Goal: Communication & Community: Answer question/provide support

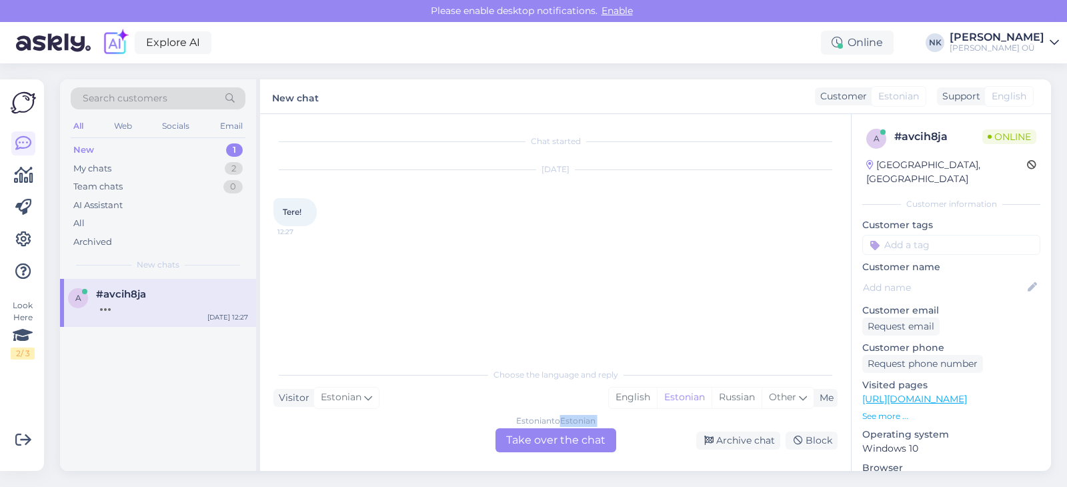
click at [564, 427] on div "Choose the language and reply Visitor Estonian Me English Estonian Russian Othe…" at bounding box center [556, 406] width 564 height 91
click at [557, 464] on div "Chat started [DATE] Tere! 12:27 Choose the language and reply Visitor Estonian …" at bounding box center [555, 292] width 591 height 357
click at [561, 450] on div "Estonian to Estonian Take over the chat" at bounding box center [556, 440] width 121 height 24
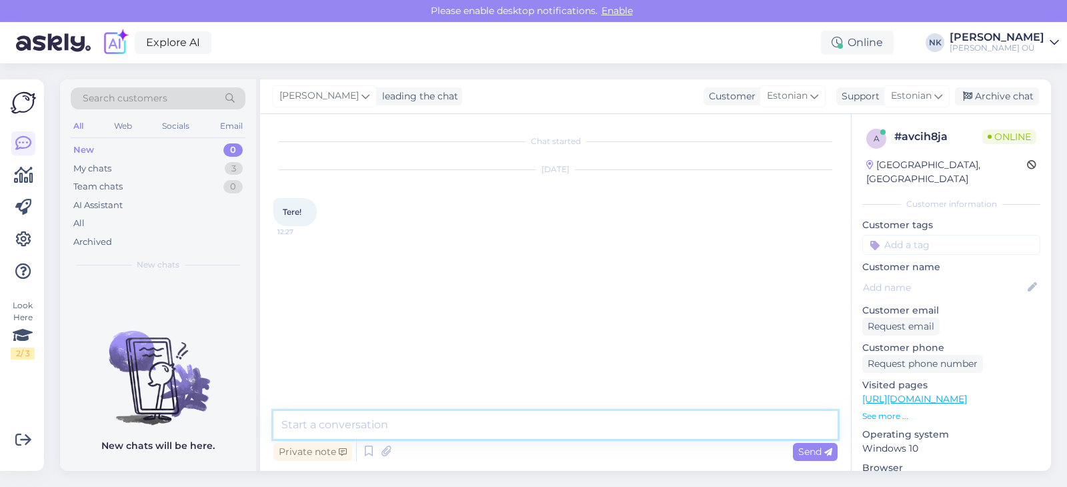
click at [462, 420] on textarea at bounding box center [556, 425] width 564 height 28
type textarea "[PERSON_NAME]"
type textarea "Tere! Kuidas saan aidata?"
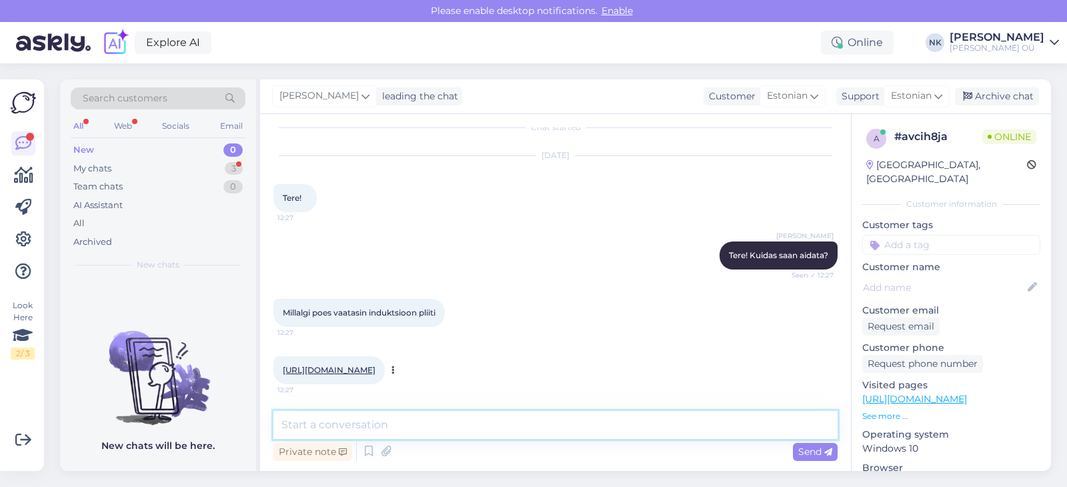
scroll to position [95, 0]
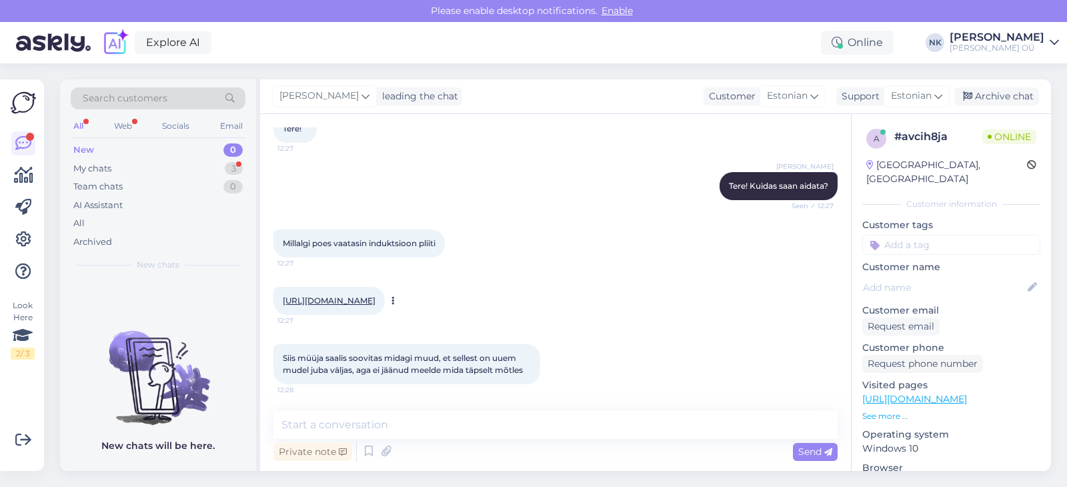
click at [376, 296] on link "[URL][DOMAIN_NAME]" at bounding box center [329, 301] width 93 height 10
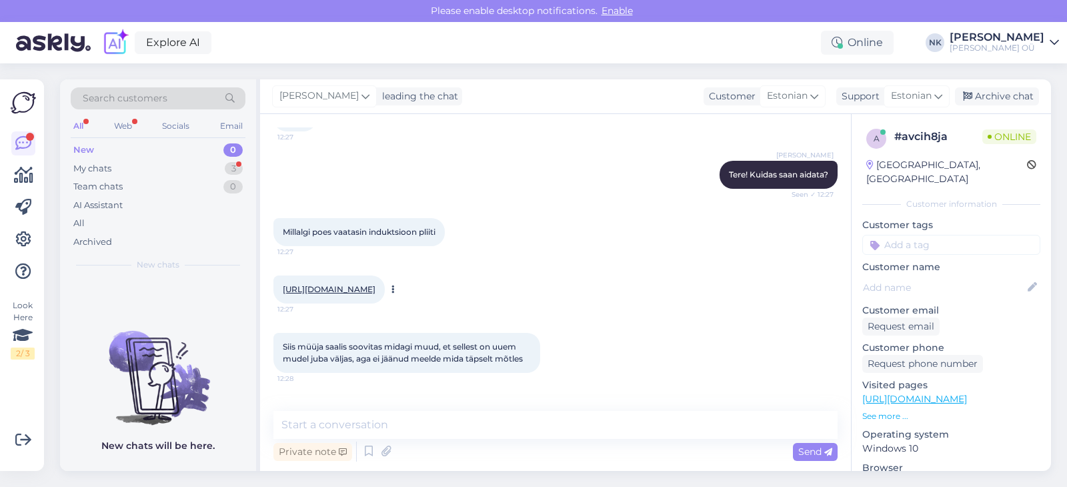
scroll to position [152, 0]
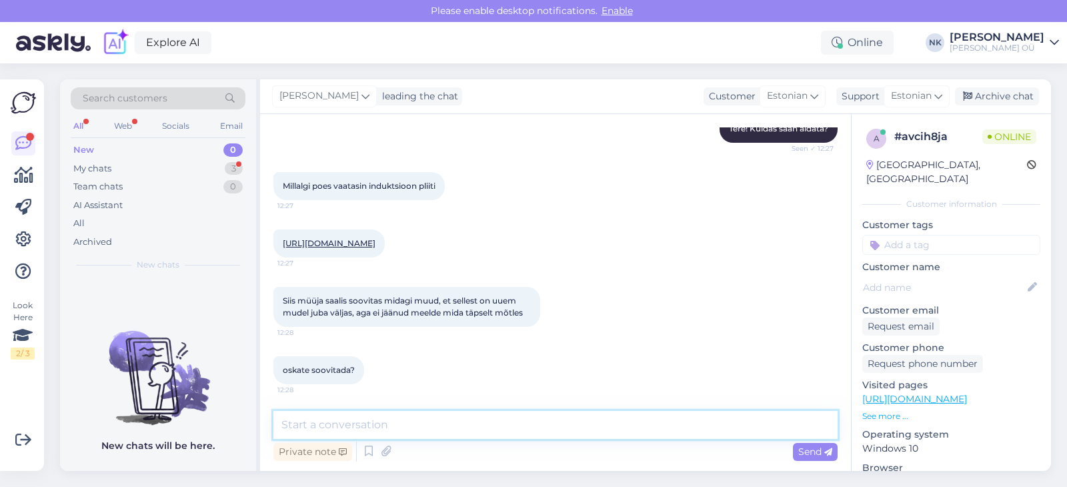
click at [452, 437] on textarea at bounding box center [556, 425] width 564 height 28
type textarea "K"
type textarea "Üks hetk, vaatan"
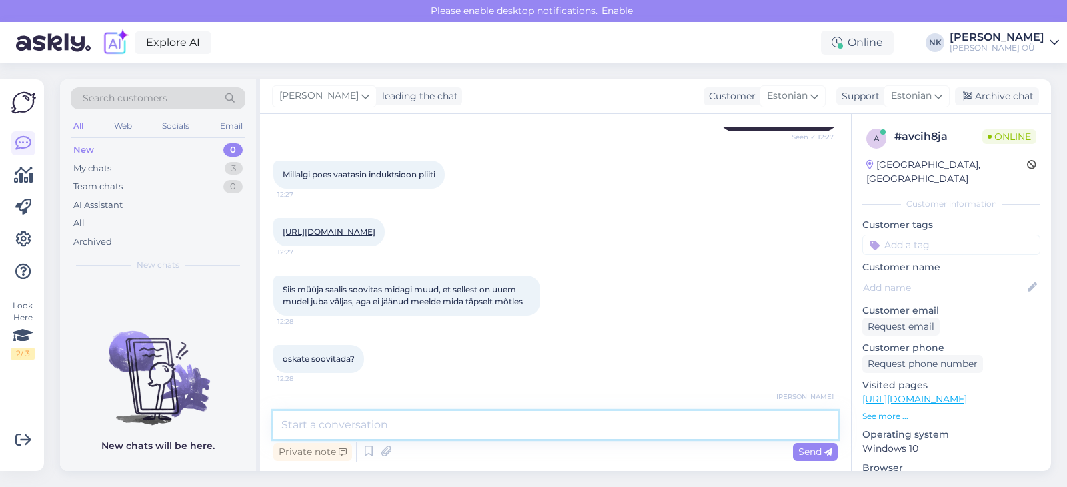
scroll to position [210, 0]
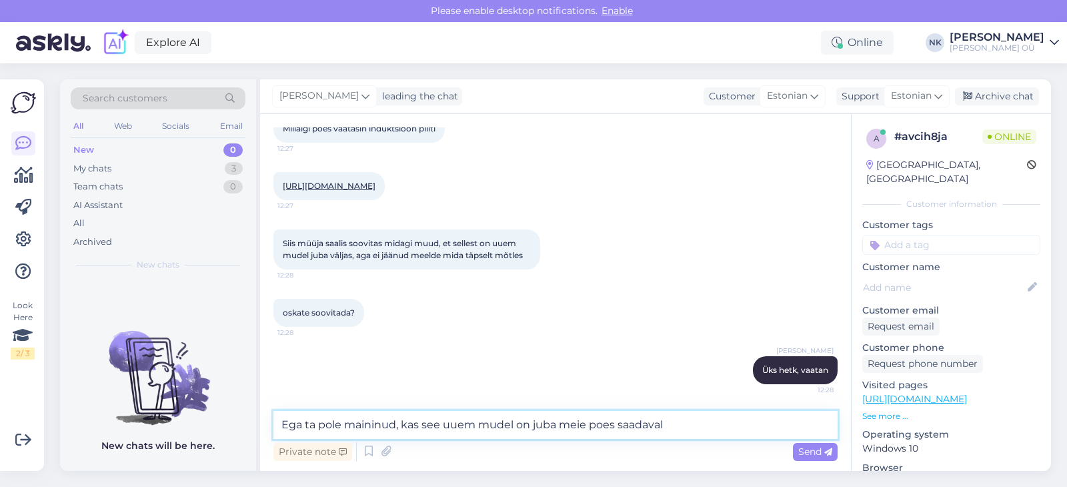
type textarea "Ega ta pole maininud, kas see uuem mudel on juba meie poes saadaval?"
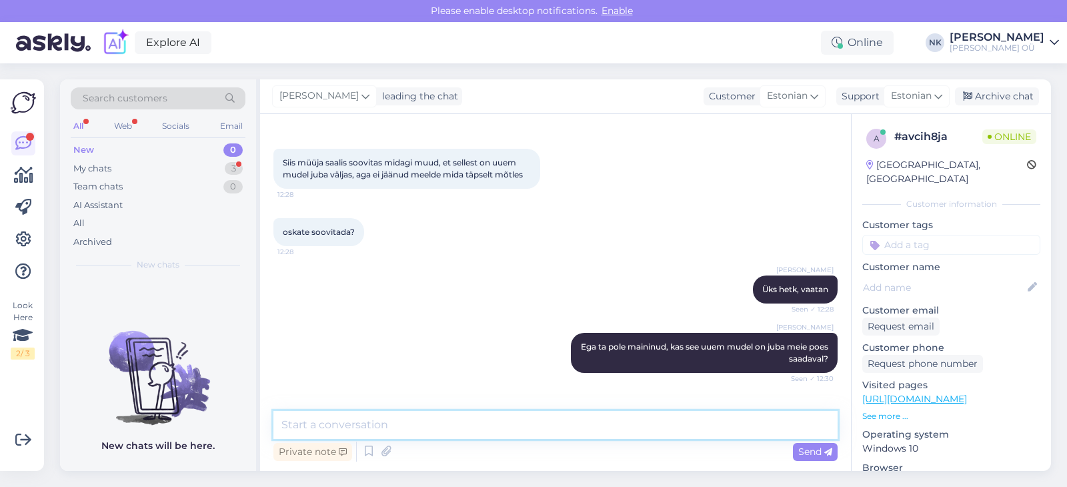
scroll to position [348, 0]
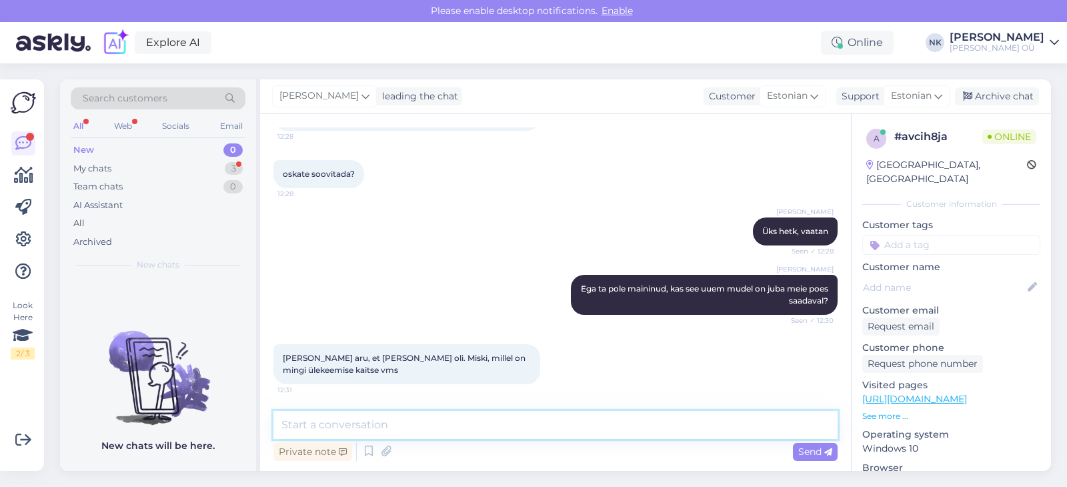
click at [436, 416] on textarea at bounding box center [556, 425] width 564 height 28
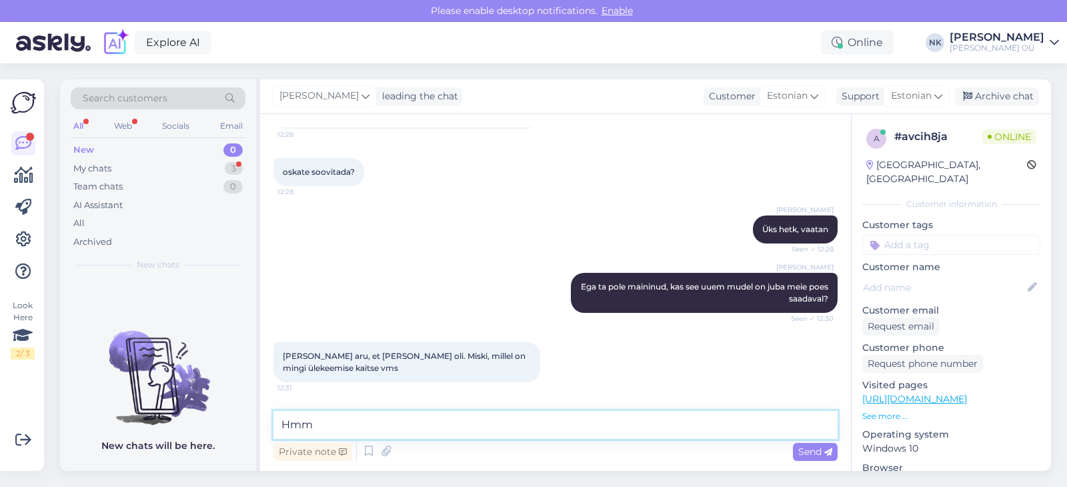
scroll to position [418, 0]
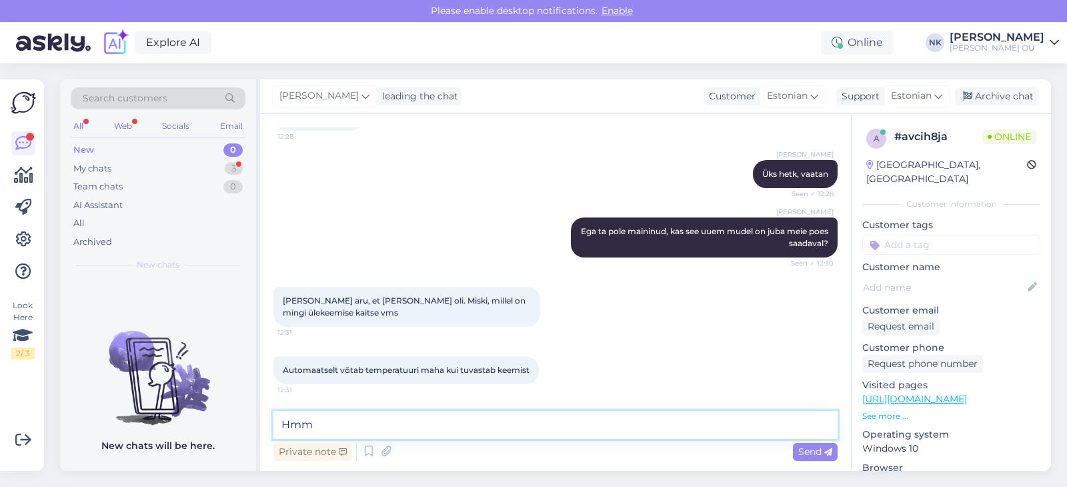
drag, startPoint x: 326, startPoint y: 422, endPoint x: 264, endPoint y: 422, distance: 62.0
click at [274, 422] on textarea "Hmm" at bounding box center [556, 425] width 564 height 28
type textarea "Ja mis poes see oli?"
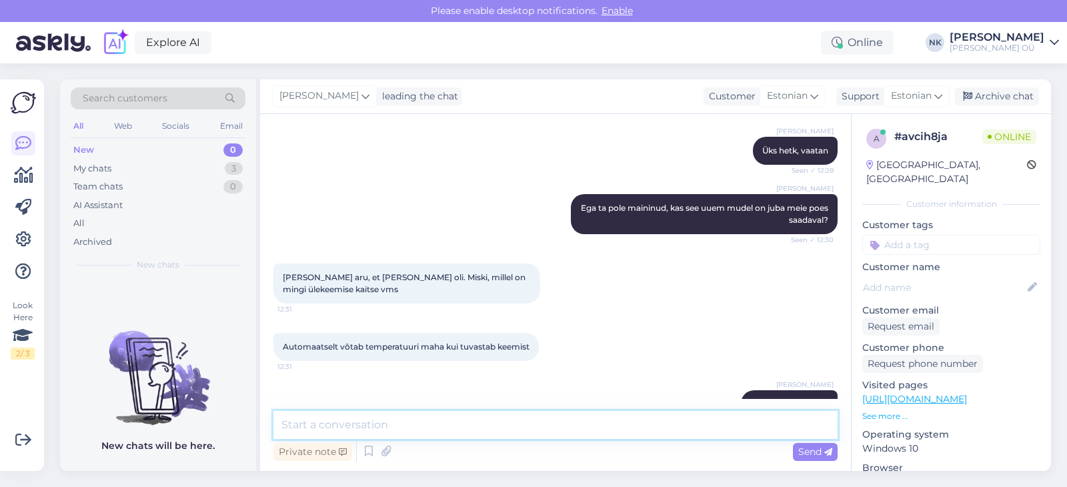
scroll to position [475, 0]
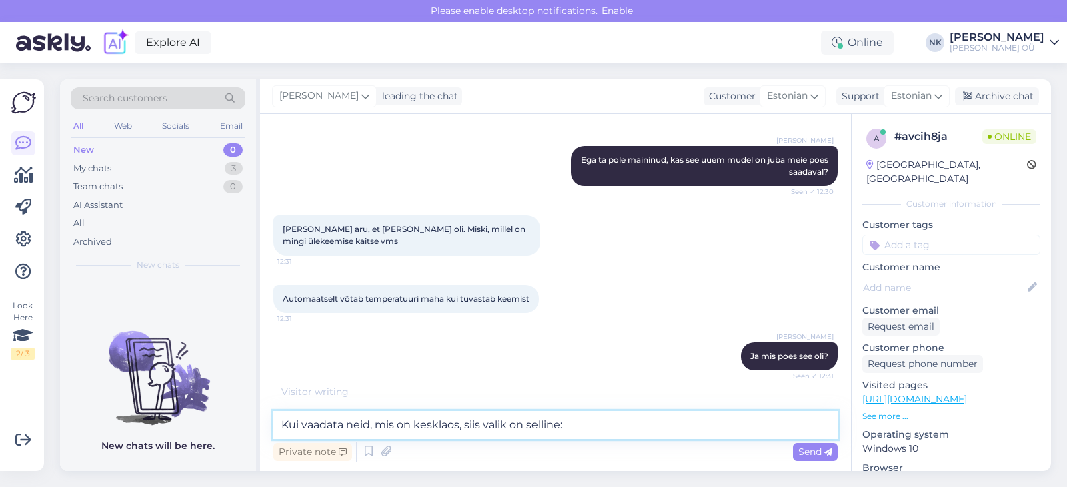
paste textarea "[URL][DOMAIN_NAME]"
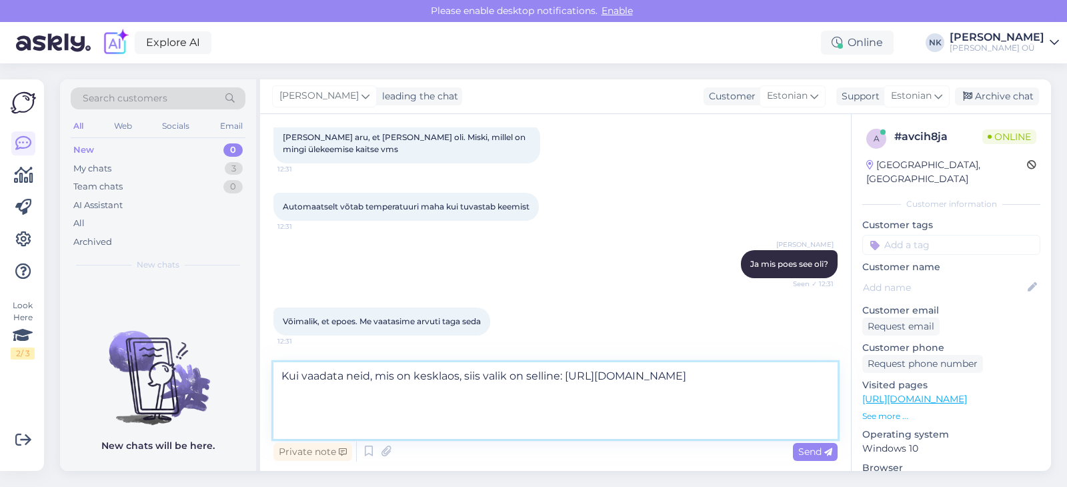
scroll to position [581, 0]
click at [465, 421] on textarea "Kui vaadata neid, mis on kesklaos, siis valik on selline: [URL][DOMAIN_NAME]" at bounding box center [556, 400] width 564 height 77
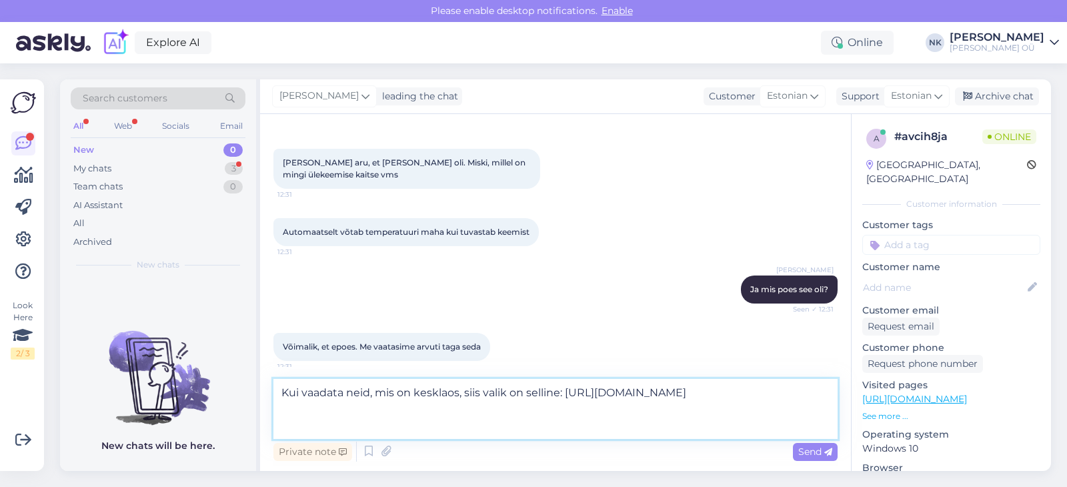
scroll to position [622, 0]
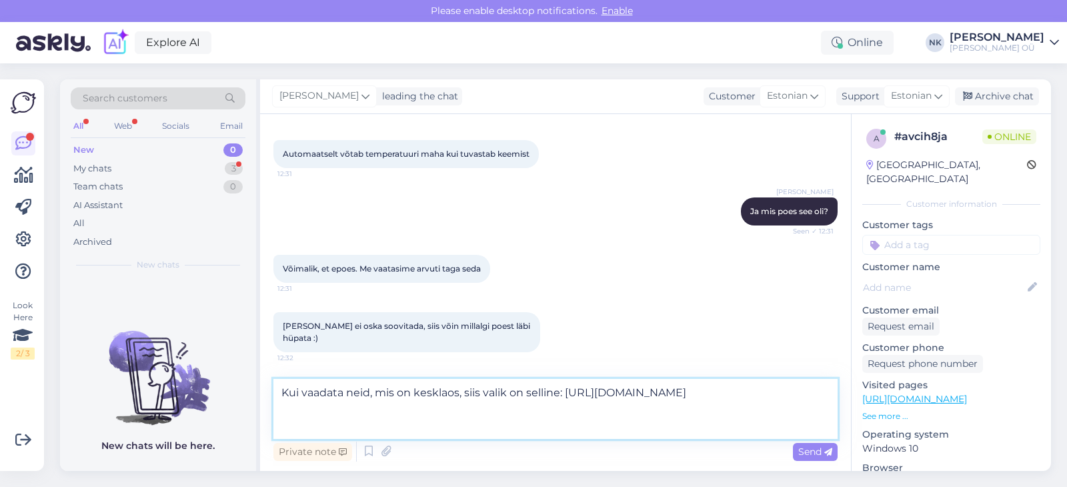
drag, startPoint x: 594, startPoint y: 429, endPoint x: 253, endPoint y: 382, distance: 344.8
click at [274, 382] on textarea "Kui vaadata neid, mis on kesklaos, siis valik on selline: [URL][DOMAIN_NAME]" at bounding box center [556, 409] width 564 height 60
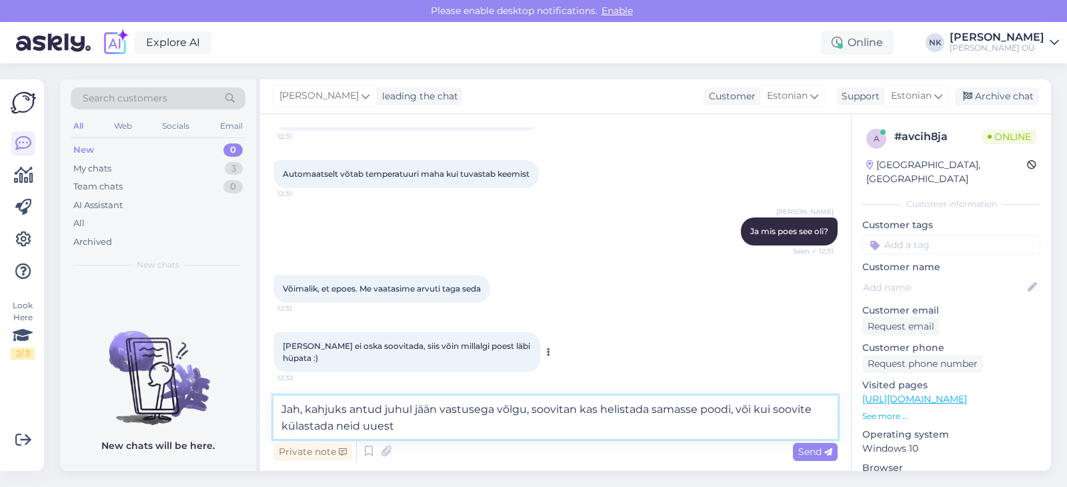
type textarea "Jah, kahjuks antud juhul jään vastusega võlgu, soovitan kas helistada samasse p…"
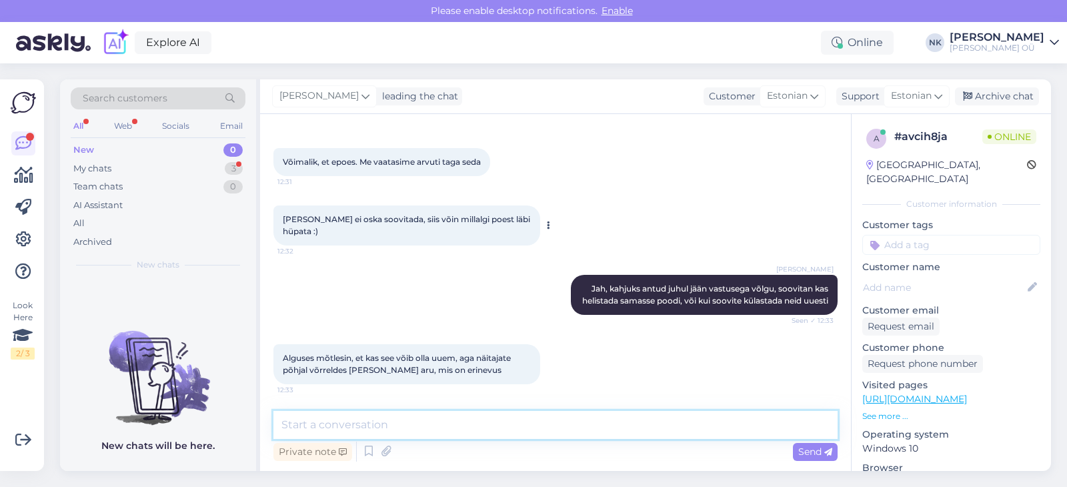
scroll to position [811, 0]
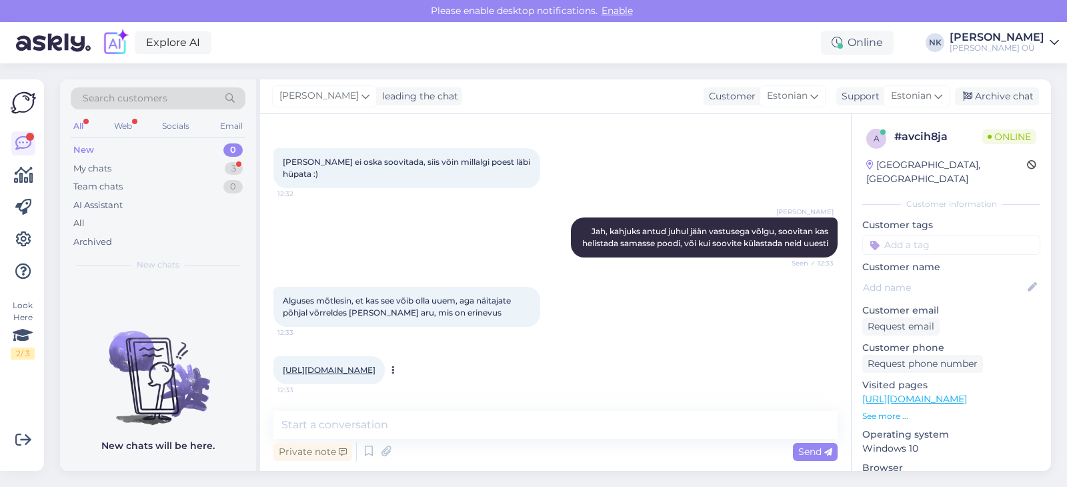
click at [370, 369] on link "[URL][DOMAIN_NAME]" at bounding box center [329, 370] width 93 height 10
click at [498, 432] on textarea at bounding box center [556, 425] width 564 height 28
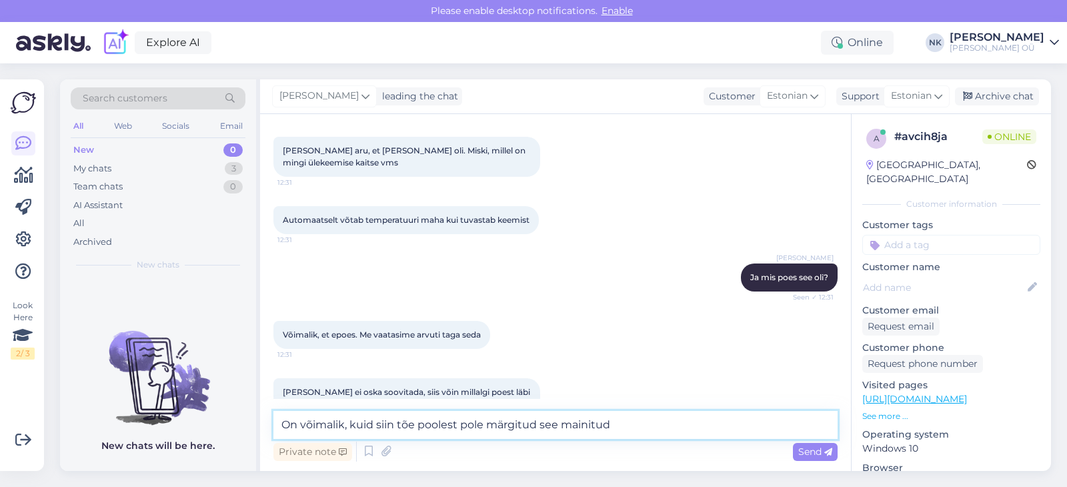
scroll to position [570, 0]
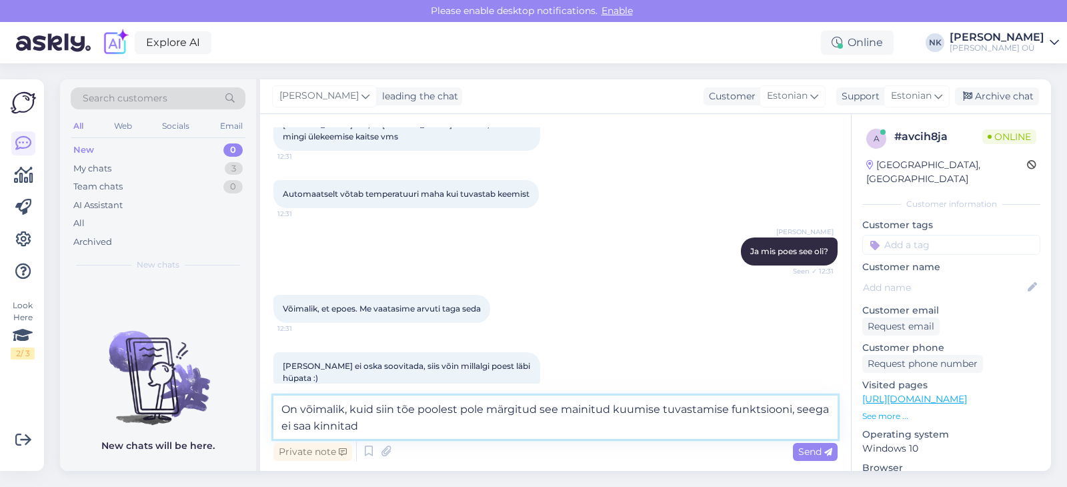
type textarea "On võimalik, kuid siin tõe poolest pole märgitud see mainitud kuumise tuvastami…"
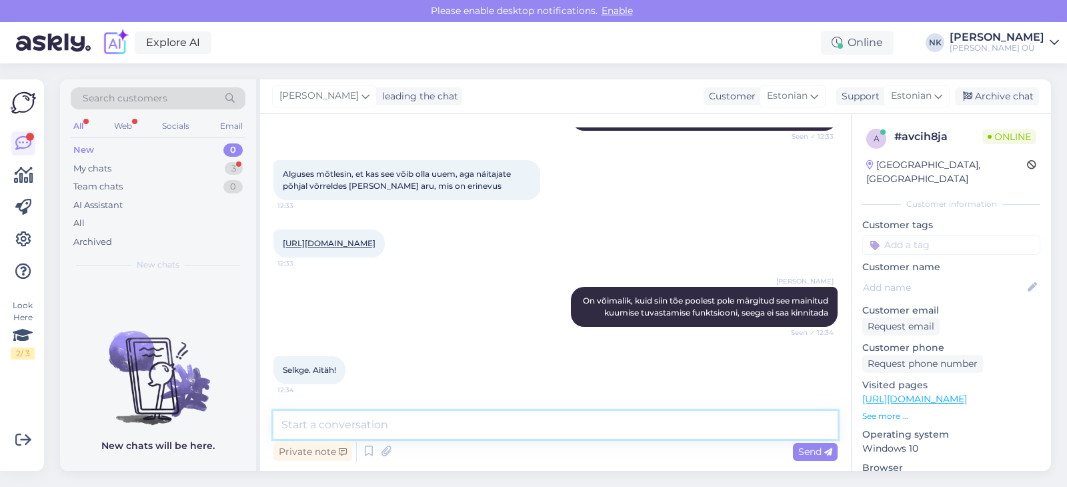
scroll to position [1006, 0]
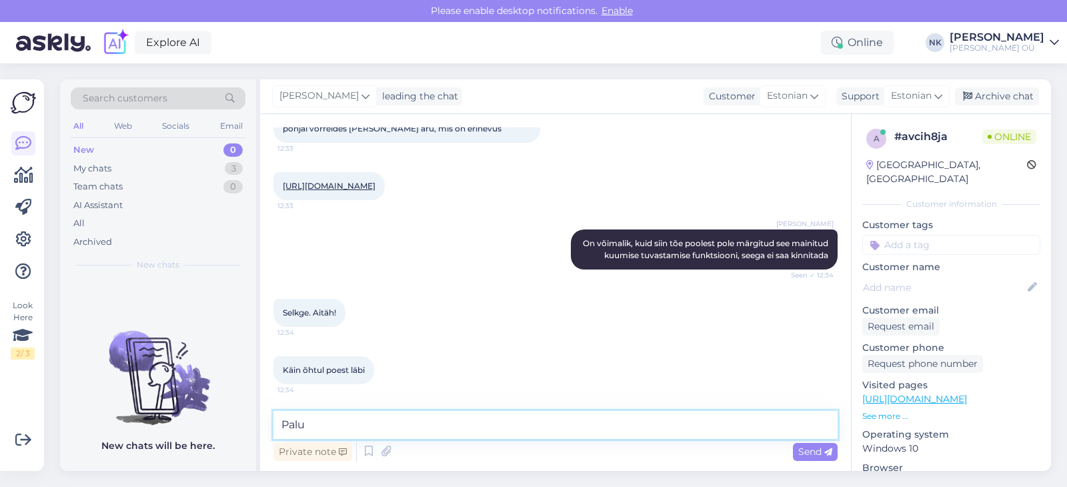
type textarea "Palun"
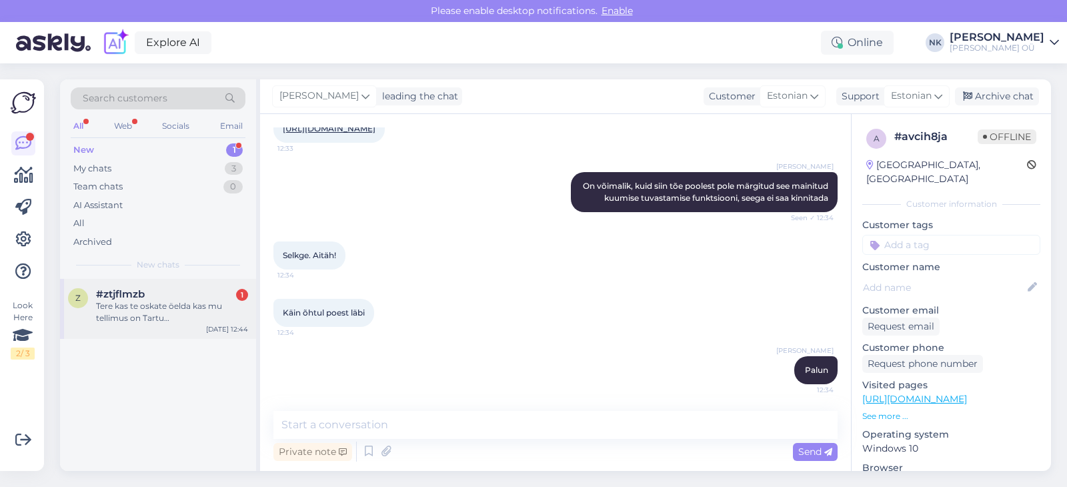
click at [155, 292] on div "#ztjflmzb 1" at bounding box center [172, 294] width 152 height 12
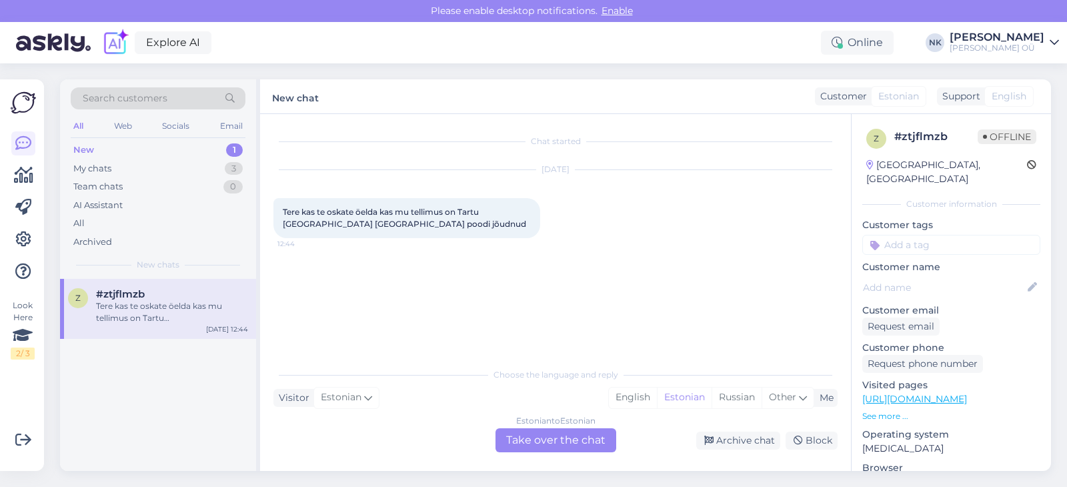
click at [550, 452] on div "Chat started [DATE] Tere kas te oskate öelda kas mu tellimus on Tartu [GEOGRAPH…" at bounding box center [555, 292] width 591 height 357
click at [550, 450] on div "Estonian to Estonian Take over the chat" at bounding box center [556, 440] width 121 height 24
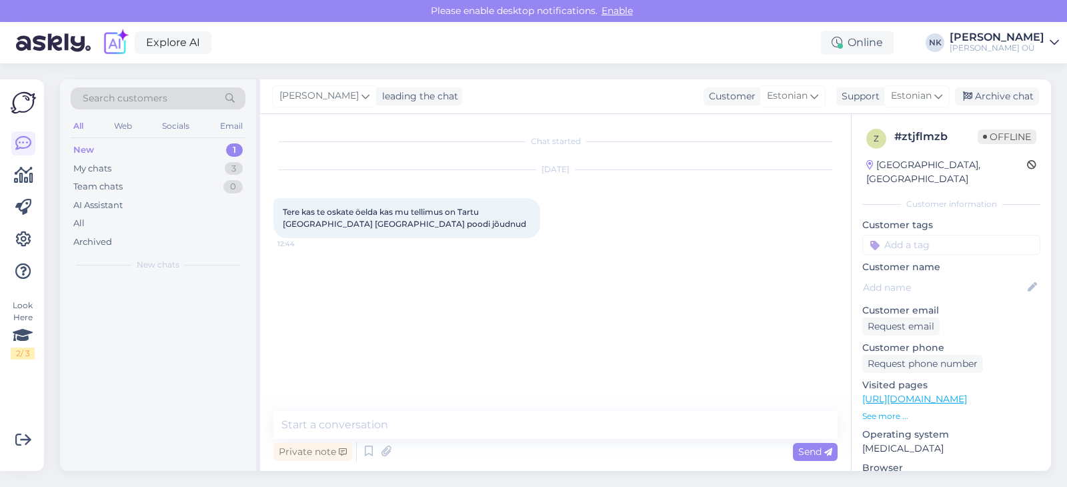
click at [546, 445] on div "Private note Send" at bounding box center [556, 451] width 564 height 25
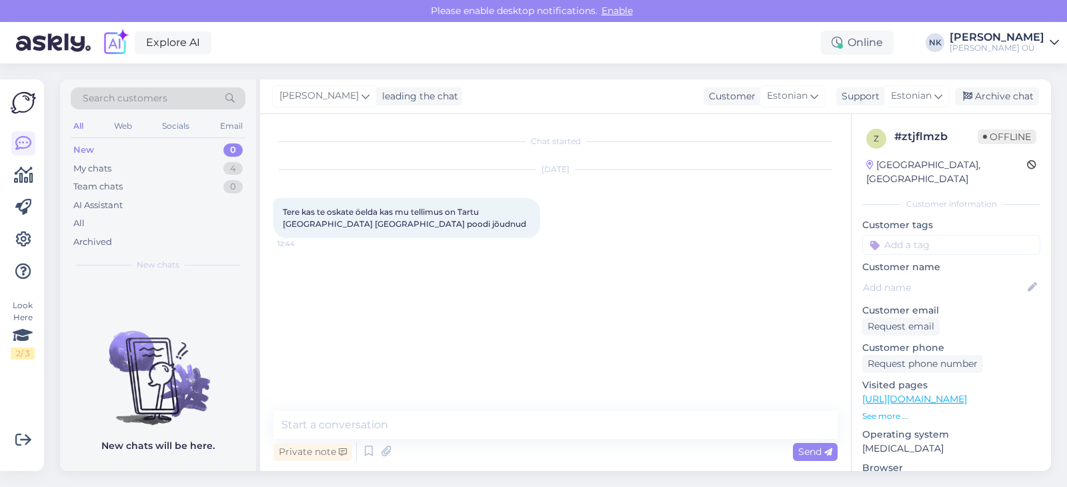
click at [519, 408] on div "Chat started [DATE] Tere kas te oskate öelda kas mu tellimus on [GEOGRAPHIC_DAT…" at bounding box center [555, 292] width 591 height 357
click at [518, 416] on textarea at bounding box center [556, 425] width 564 height 28
type textarea "Tere! Palun öelge tellimuse numbri"
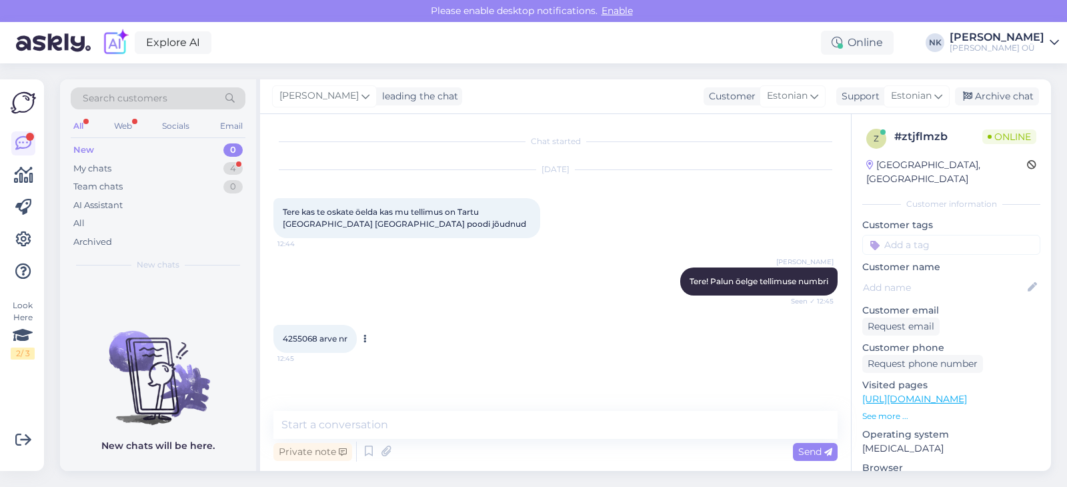
click at [314, 339] on span "4255068 arve nr" at bounding box center [315, 339] width 65 height 10
copy span "4255068"
click at [426, 432] on textarea at bounding box center [556, 425] width 564 height 28
type textarea "Üks hetk, vaatan"
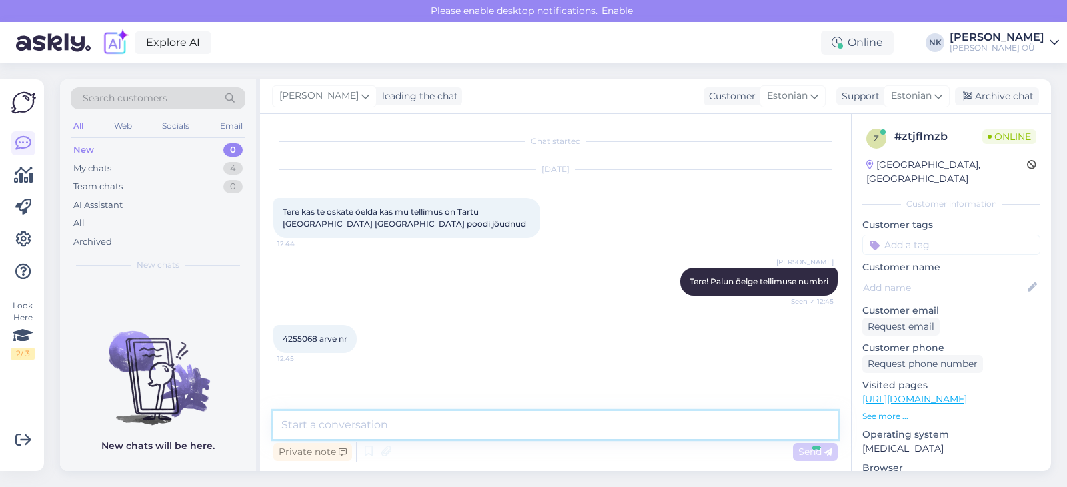
scroll to position [25, 0]
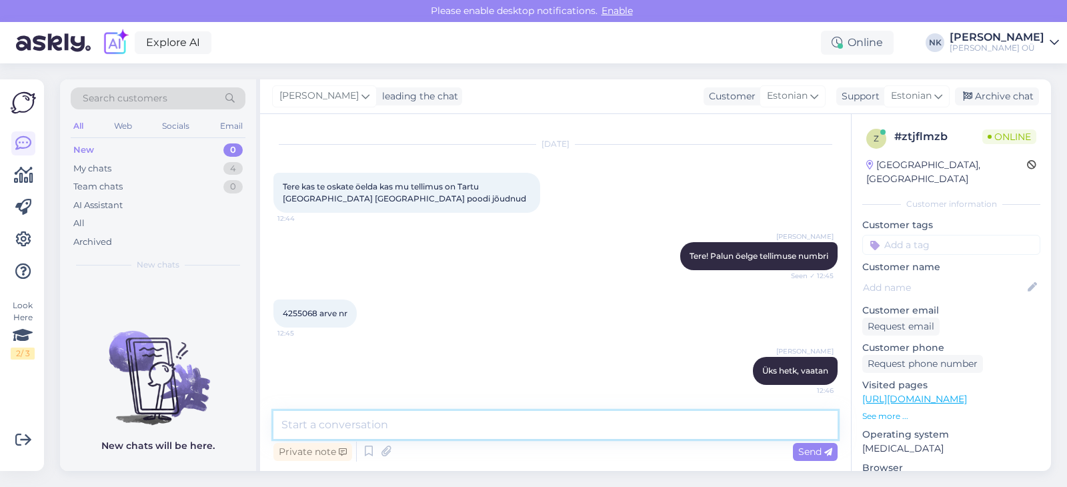
type textarea "A"
type textarea "Paraku pole veel jõudnud, kuid suure tõenäosusega jõuab tänase päeva jooksul"
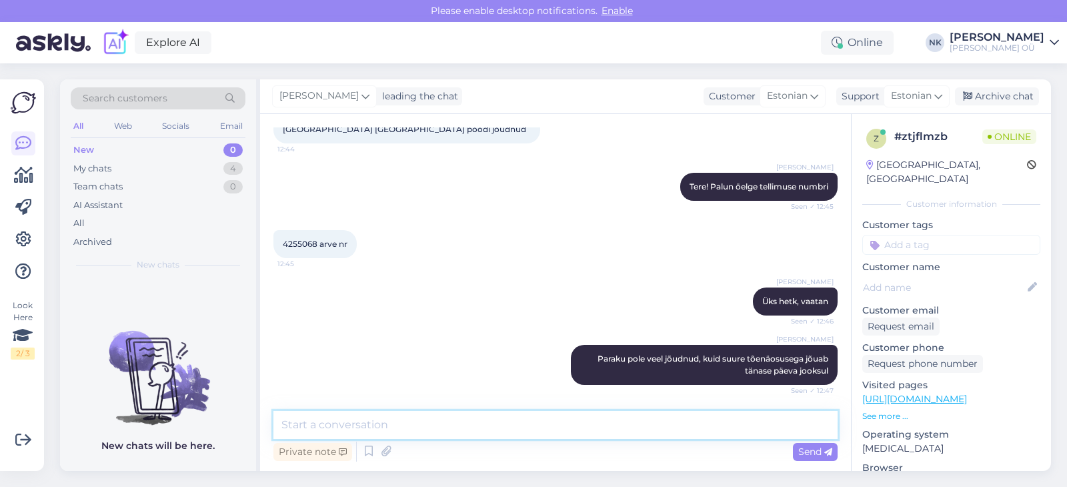
scroll to position [152, 0]
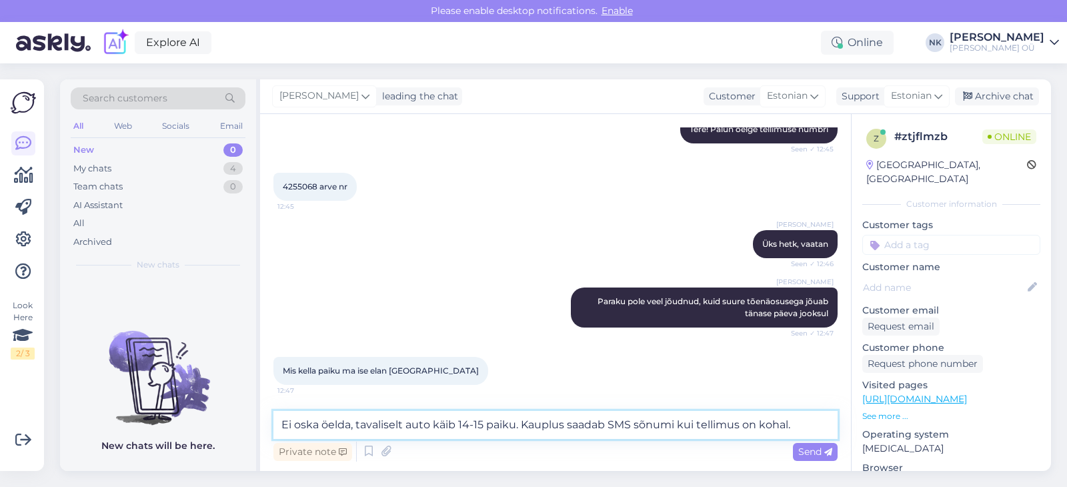
type textarea "Ei oska öelda, tavaliselt auto käib 14-15 paiku. Kauplus saadab SMS sõnumi kui …"
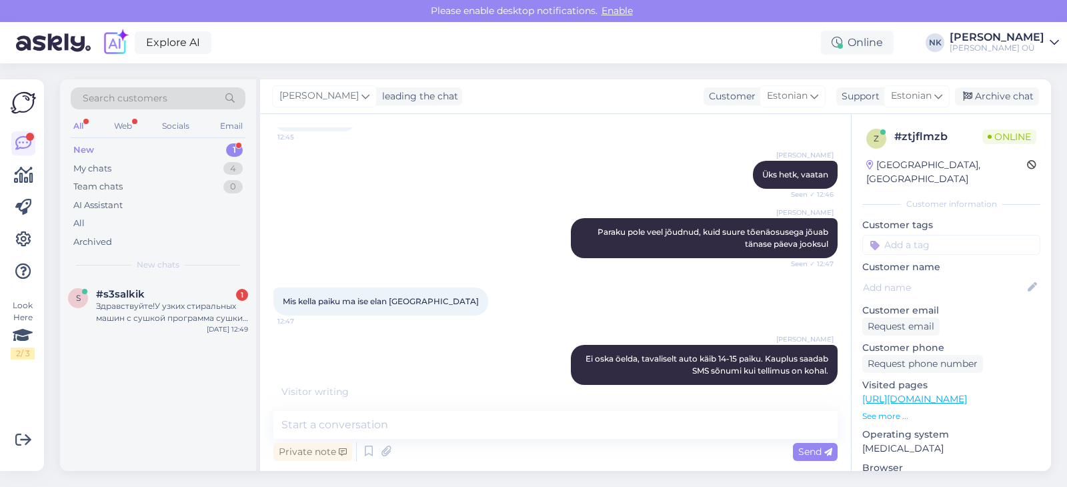
click at [141, 343] on div "s #s3salkik 1 Здравствуйте!У узких стиральных машин с сушкой программа сушки ра…" at bounding box center [158, 375] width 196 height 192
click at [156, 322] on div "Здравствуйте!У узких стиральных машин с сушкой программа сушки работает для все…" at bounding box center [172, 312] width 152 height 24
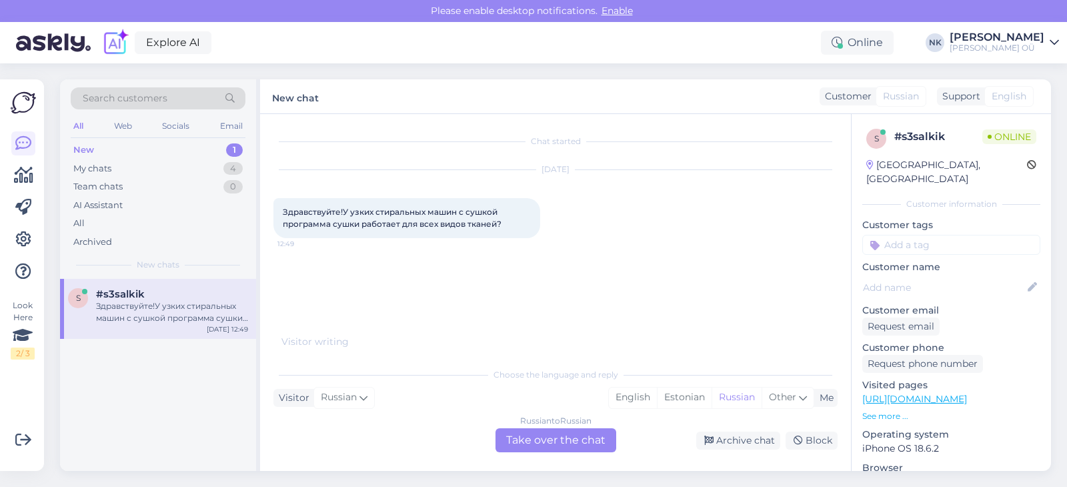
click at [572, 440] on div "Russian to Russian Take over the chat" at bounding box center [556, 440] width 121 height 24
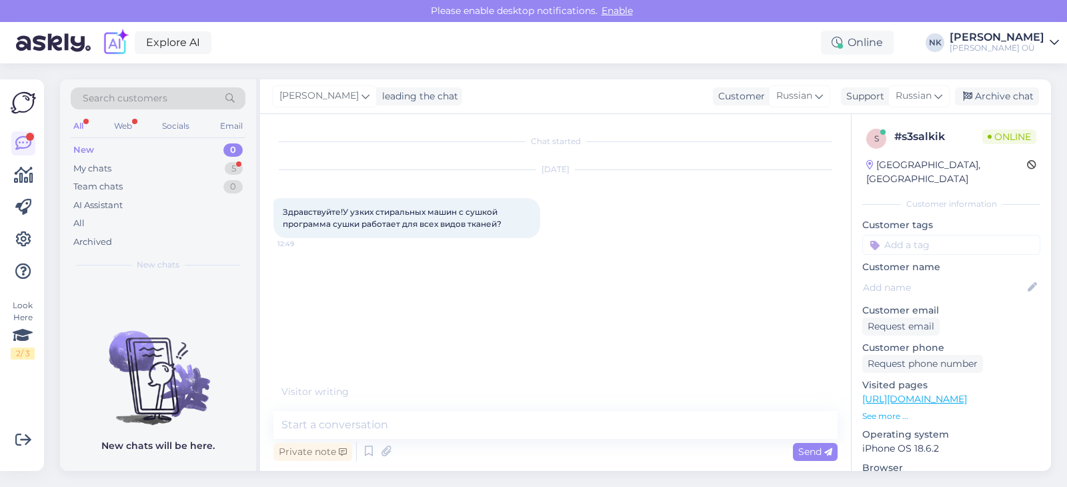
click at [927, 393] on link "[URL][DOMAIN_NAME]" at bounding box center [915, 399] width 105 height 12
click at [393, 424] on textarea at bounding box center [556, 425] width 564 height 28
type textarea "P"
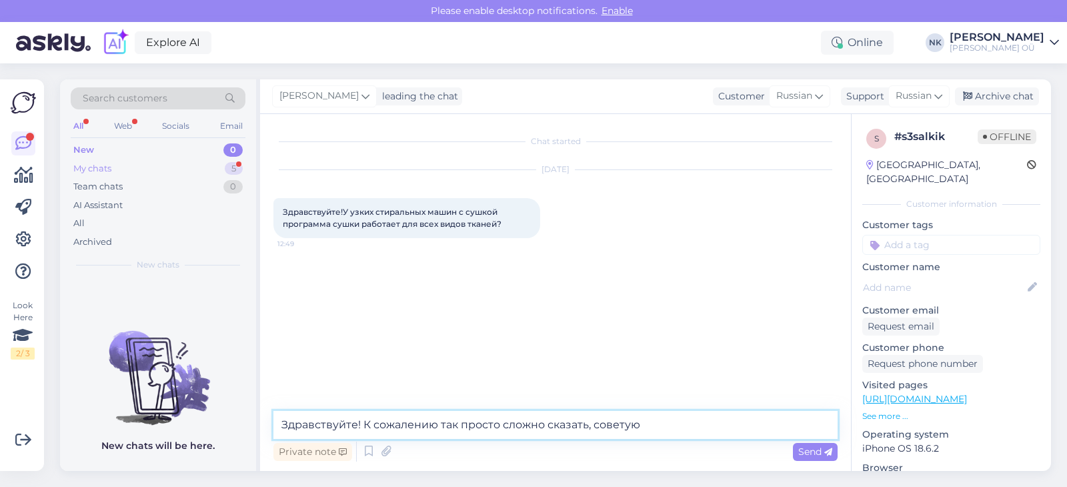
type textarea "Здравствуйте! К сожалению так просто сложно сказать, советую"
click at [170, 170] on div "My chats 5" at bounding box center [158, 168] width 175 height 19
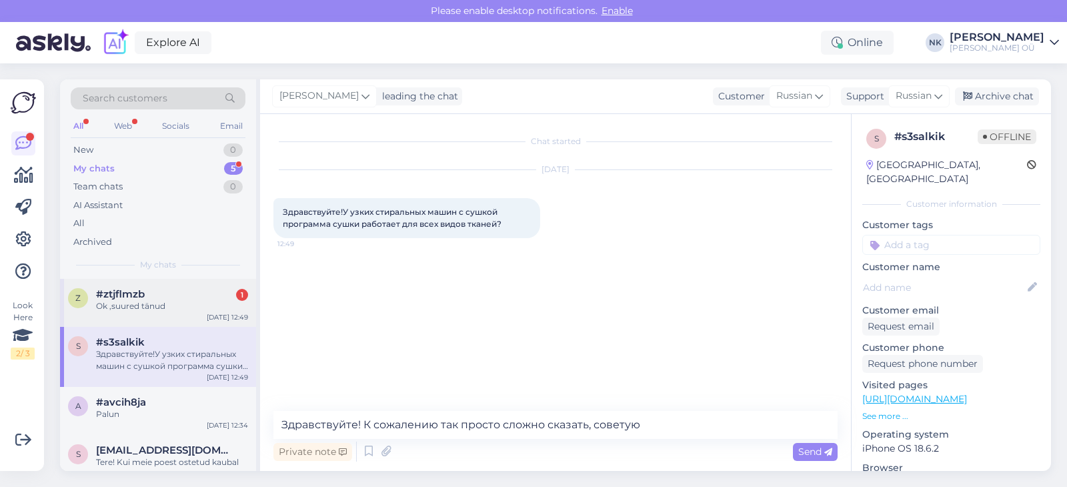
click at [179, 322] on div "z #ztjflmzb 1 Ok ,suured tänud [DATE] 12:49" at bounding box center [158, 303] width 196 height 48
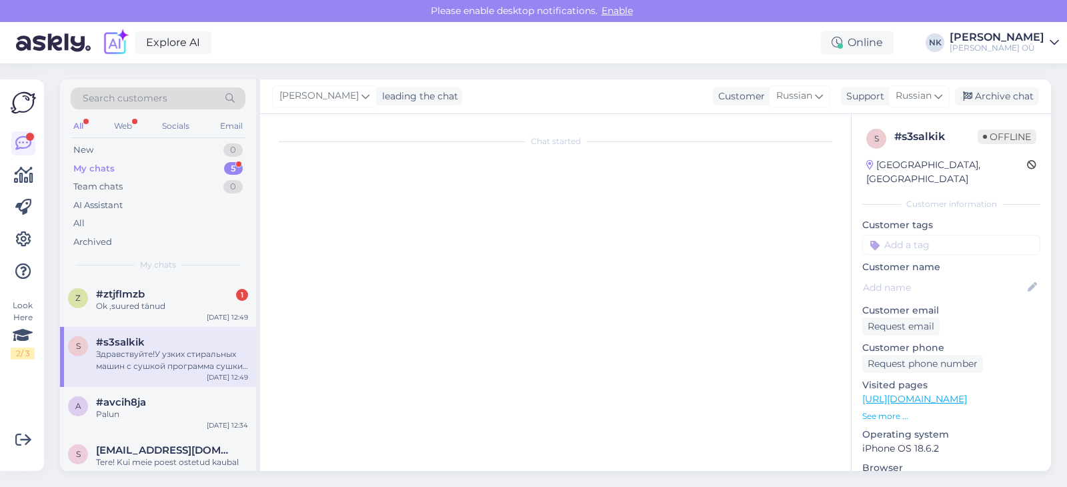
scroll to position [279, 0]
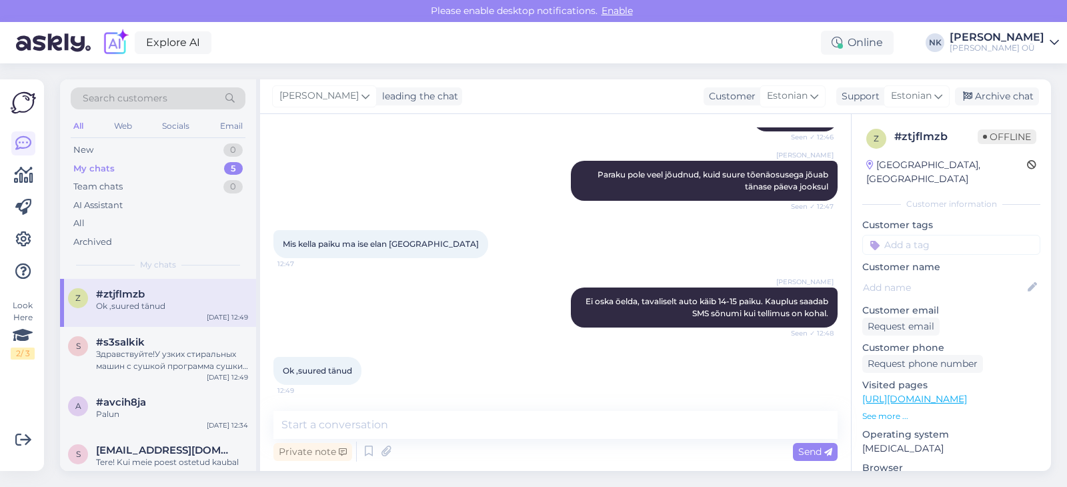
click at [417, 439] on div "Private note Send" at bounding box center [556, 451] width 564 height 25
click at [419, 431] on textarea at bounding box center [556, 425] width 564 height 28
click at [423, 422] on textarea at bounding box center [556, 425] width 564 height 28
type textarea "Palun"
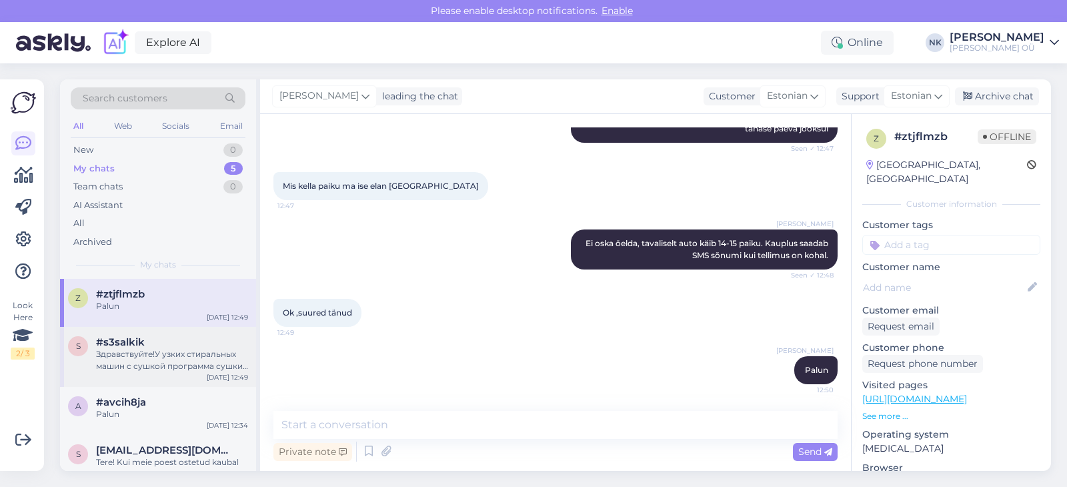
click at [202, 362] on div "Здравствуйте!У узких стиральных машин с сушкой программа сушки работает для все…" at bounding box center [172, 360] width 152 height 24
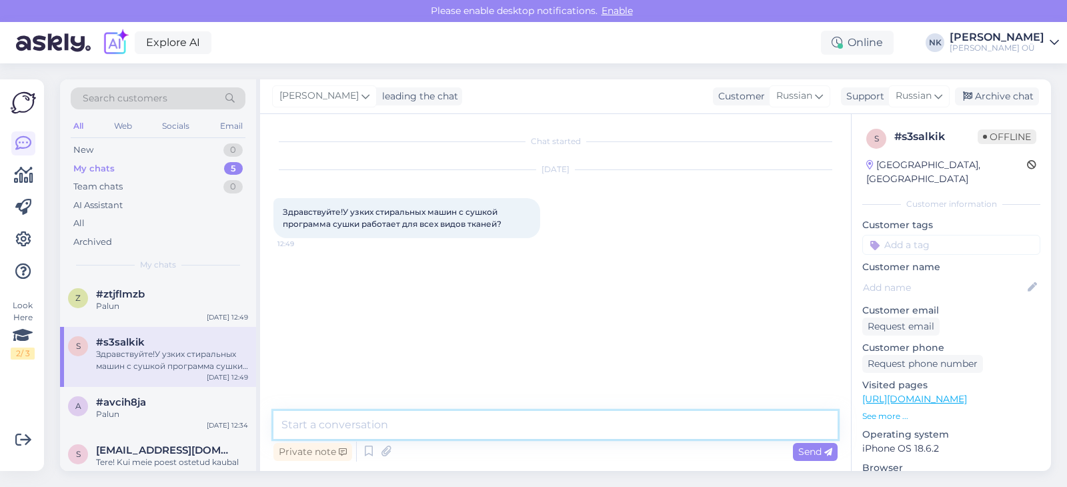
click at [420, 422] on textarea at bounding box center [556, 425] width 564 height 28
type textarea "P"
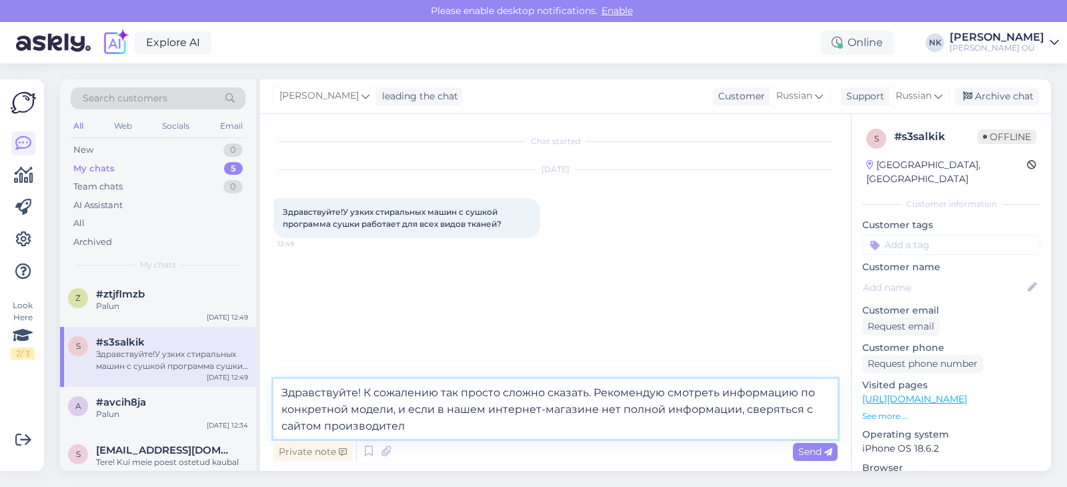
type textarea "Здравствуйте! К сожалению так просто сложно сказать. Рекомендую смотреть информ…"
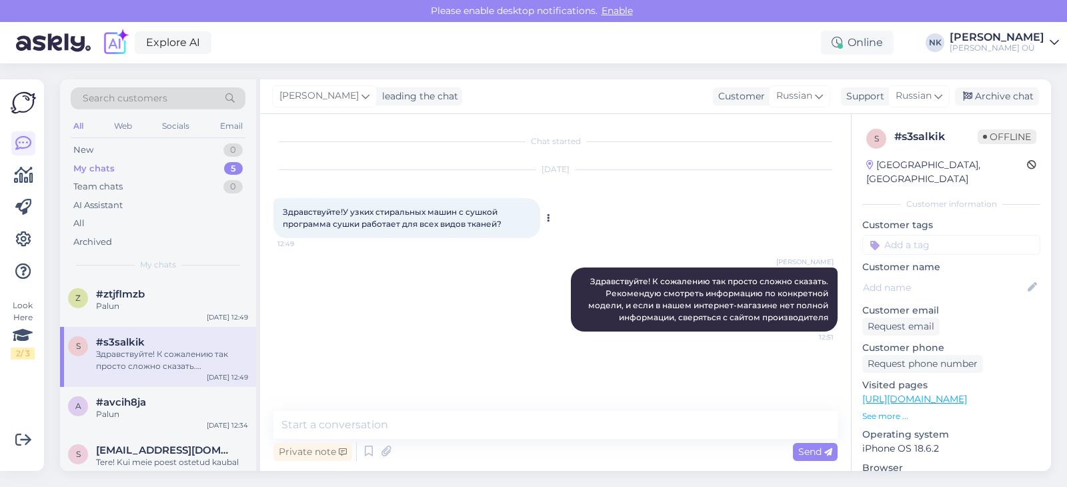
click at [451, 236] on div "Здравствуйте!У узких стиральных машин с сушкой программа сушки работает для все…" at bounding box center [407, 218] width 267 height 40
click at [459, 228] on span "Здравствуйте!У узких стиральных машин с сушкой программа сушки работает для все…" at bounding box center [392, 218] width 219 height 22
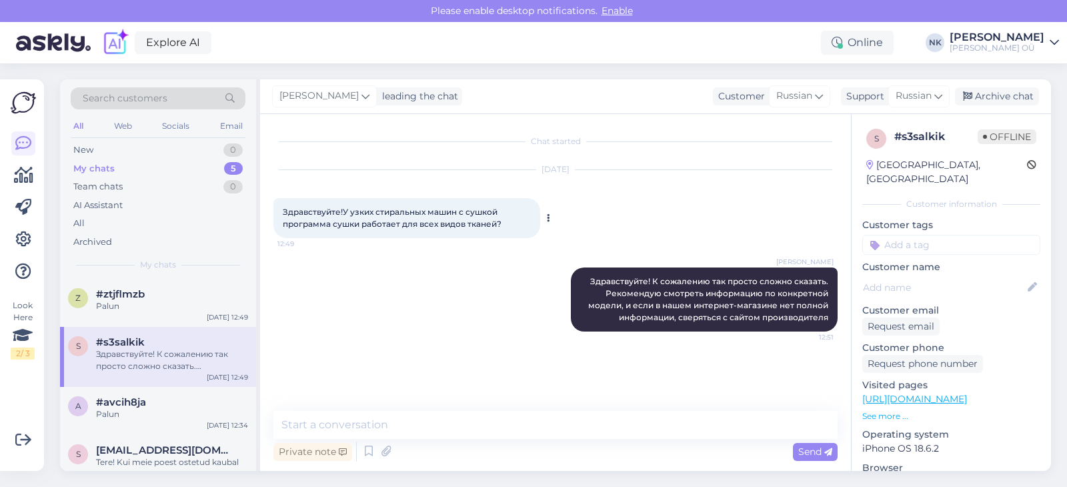
click at [466, 222] on span "Здравствуйте!У узких стиральных машин с сушкой программа сушки работает для все…" at bounding box center [392, 218] width 219 height 22
click at [455, 223] on span "Здравствуйте!У узких стиральных машин с сушкой программа сушки работает для все…" at bounding box center [392, 218] width 219 height 22
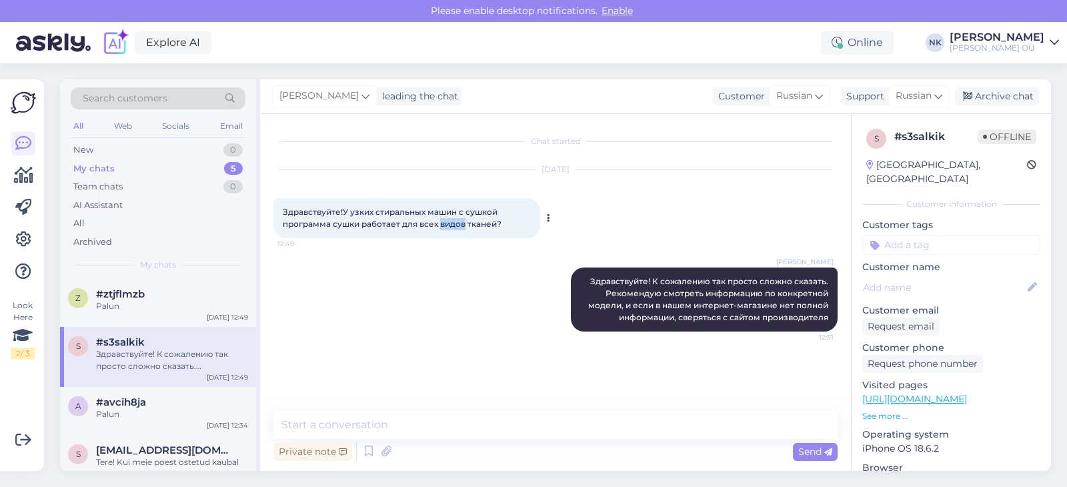
click at [455, 223] on span "Здравствуйте!У узких стиральных машин с сушкой программа сушки работает для все…" at bounding box center [392, 218] width 219 height 22
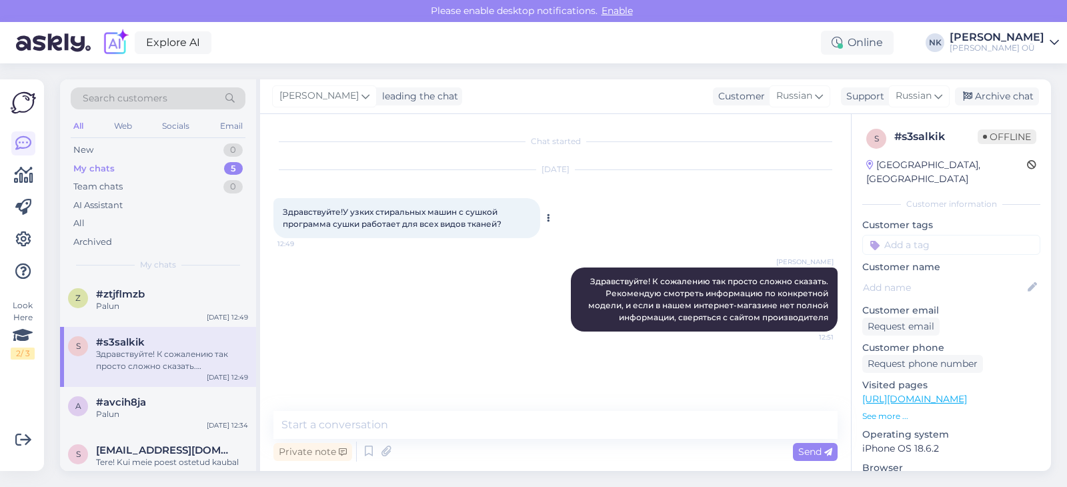
click at [455, 223] on span "Здравствуйте!У узких стиральных машин с сушкой программа сушки работает для все…" at bounding box center [392, 218] width 219 height 22
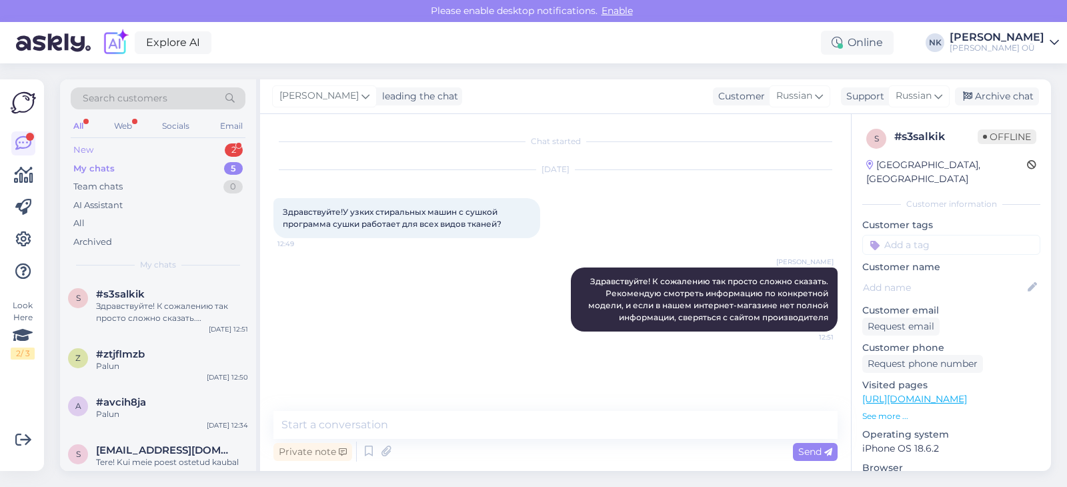
click at [175, 153] on div "New 2" at bounding box center [158, 150] width 175 height 19
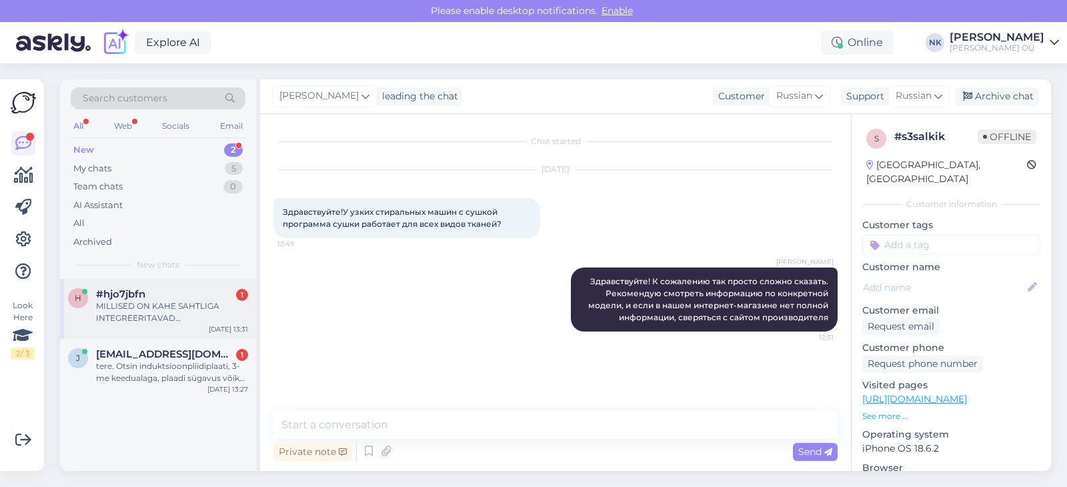
click at [188, 292] on div "#hjo7jbfn 1" at bounding box center [172, 294] width 152 height 12
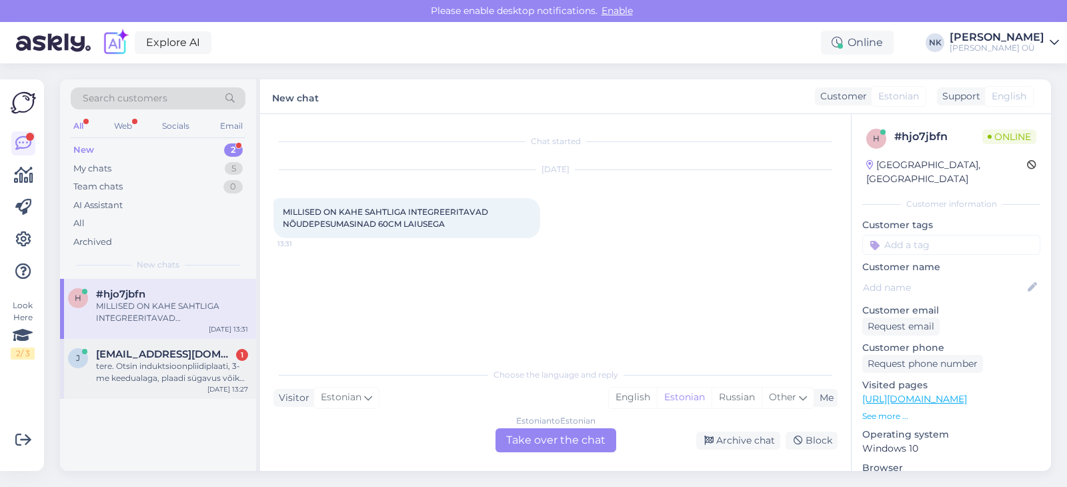
click at [169, 374] on div "tere. Otsin induktsioonpliidiplaati, 3-me keedualaga, plaadi sügavus võiks olla…" at bounding box center [172, 372] width 152 height 24
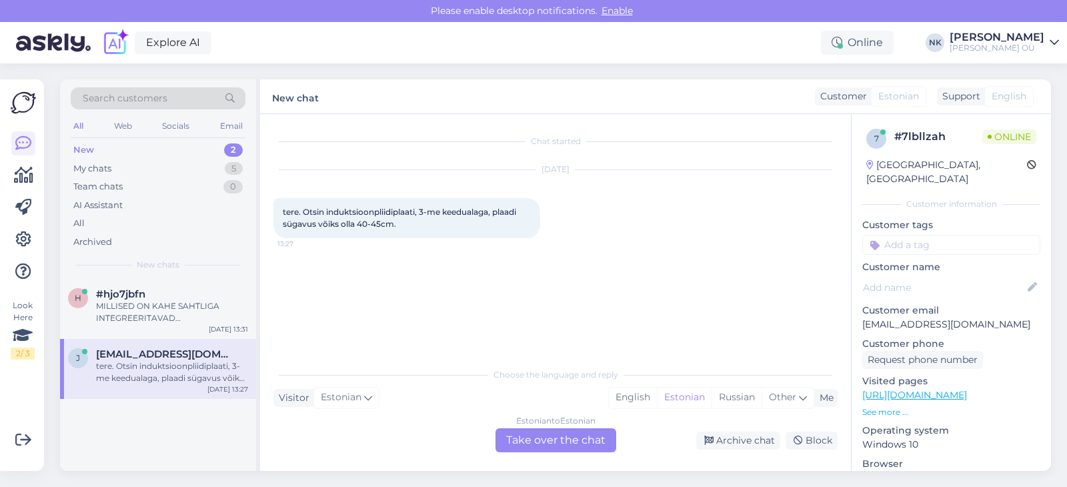
click at [556, 434] on div "Estonian to Estonian Take over the chat" at bounding box center [556, 440] width 121 height 24
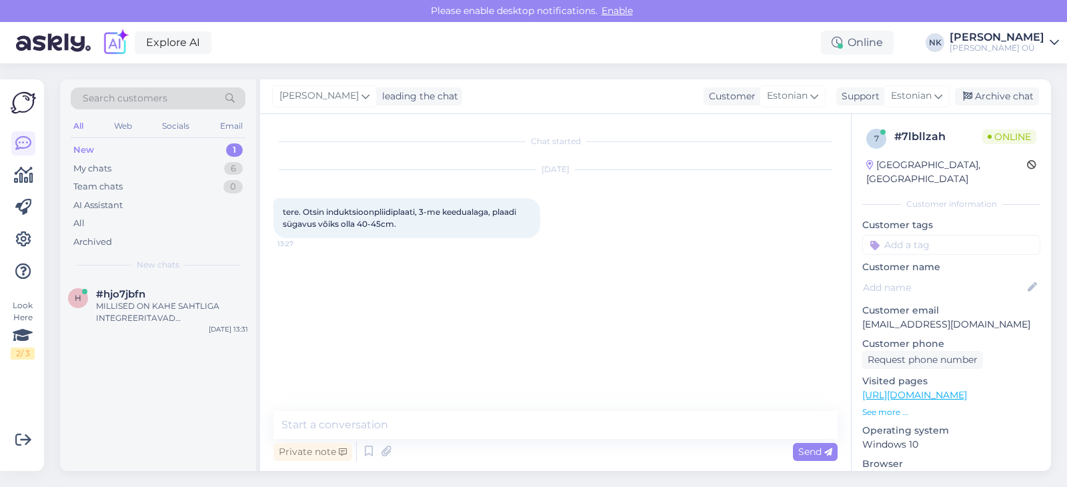
click at [955, 388] on p "[URL][DOMAIN_NAME]" at bounding box center [952, 395] width 178 height 14
click at [955, 389] on link "[URL][DOMAIN_NAME]" at bounding box center [915, 395] width 105 height 12
click at [438, 426] on textarea at bounding box center [556, 425] width 564 height 28
type textarea "[PERSON_NAME]"
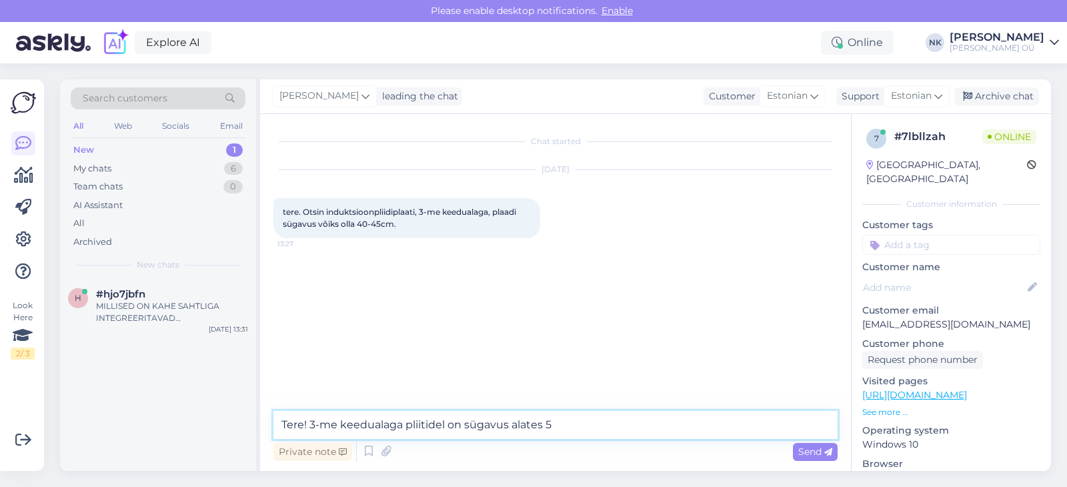
click at [611, 435] on textarea "Tere! 3-me keedualaga pliitidel on sügavus alates 5" at bounding box center [556, 425] width 564 height 28
paste textarea "[URL][DOMAIN_NAME]"
type textarea "Tere! 3-me keedualaga pliitidel on sügavus alates 51 cm kahjuks, nagu siin näha…"
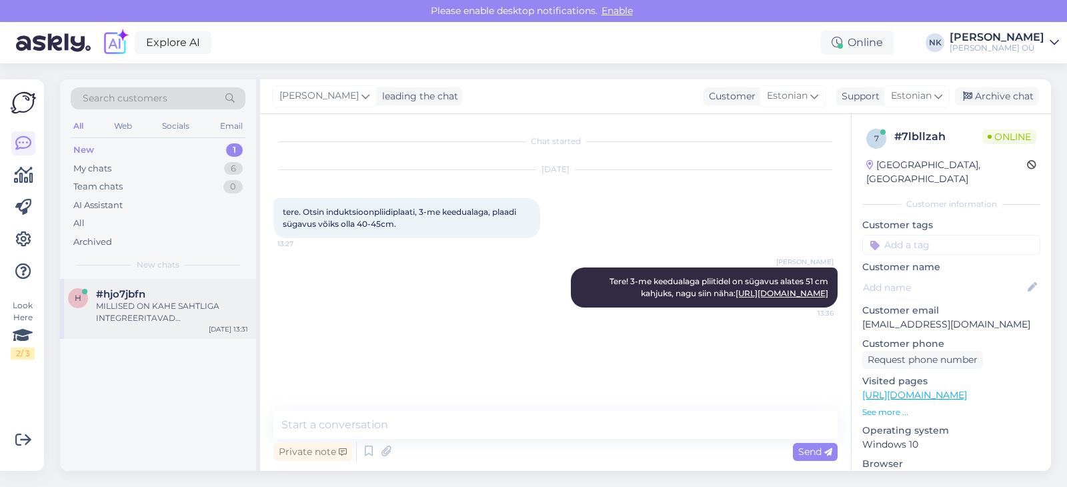
click at [115, 302] on div "MILLISED ON KAHE SAHTLIGA INTEGREERITAVAD NÕUDEPESUMASINAD 60CM LAIUSEGA" at bounding box center [172, 312] width 152 height 24
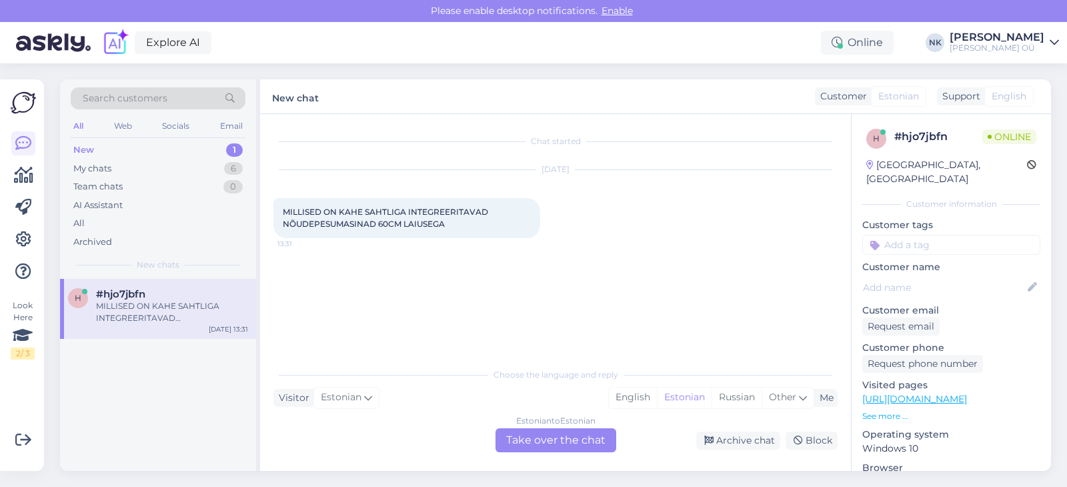
click at [903, 393] on link "[URL][DOMAIN_NAME]" at bounding box center [915, 399] width 105 height 12
click at [582, 436] on div "Estonian to Estonian Take over the chat" at bounding box center [556, 440] width 121 height 24
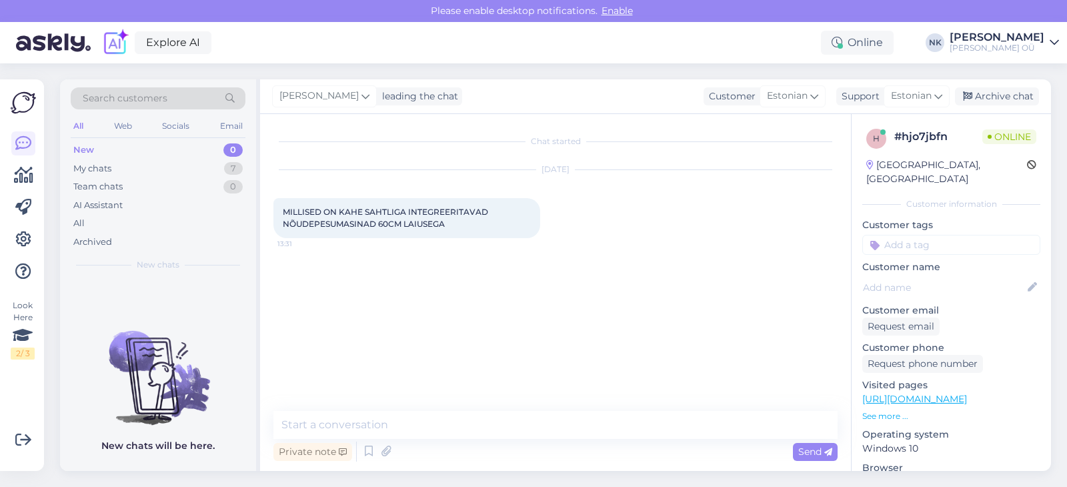
click at [535, 433] on textarea at bounding box center [556, 425] width 564 height 28
type textarea "Tere! Valikuga saate tutvuda siin: [URL][DOMAIN_NAME]"
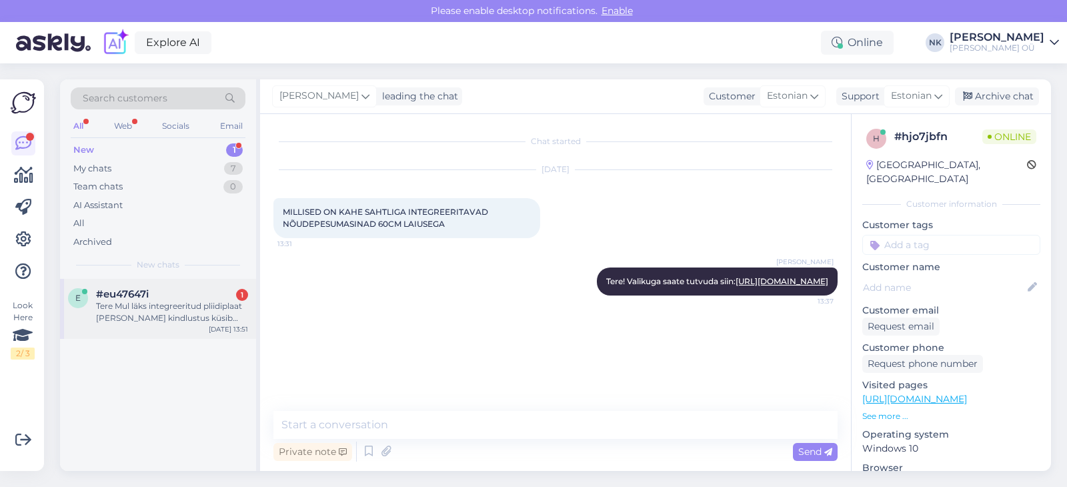
click at [230, 312] on div "Tere Mul läks integreeritud pliidiplaat [PERSON_NAME] kindlustus küsib hinnapak…" at bounding box center [172, 312] width 152 height 24
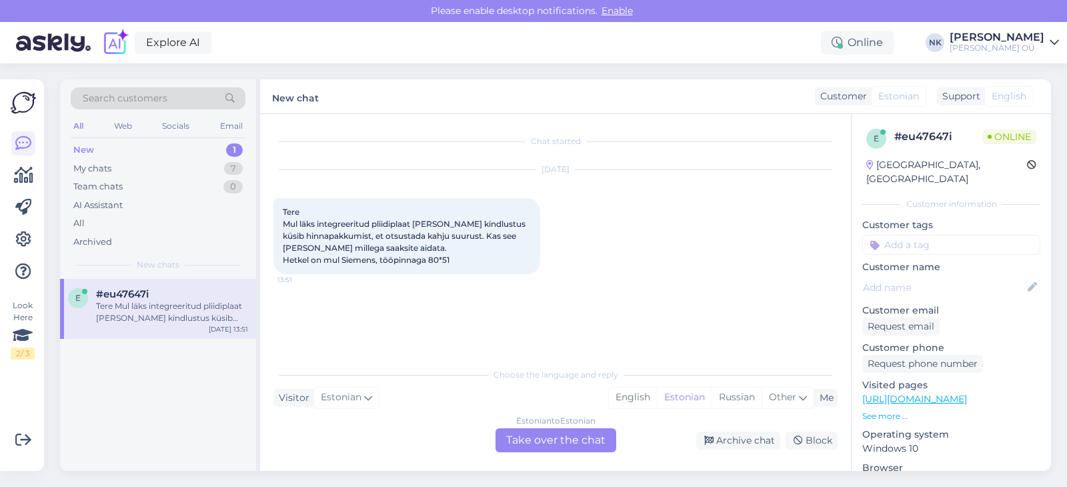
click at [520, 446] on div "Estonian to Estonian Take over the chat" at bounding box center [556, 440] width 121 height 24
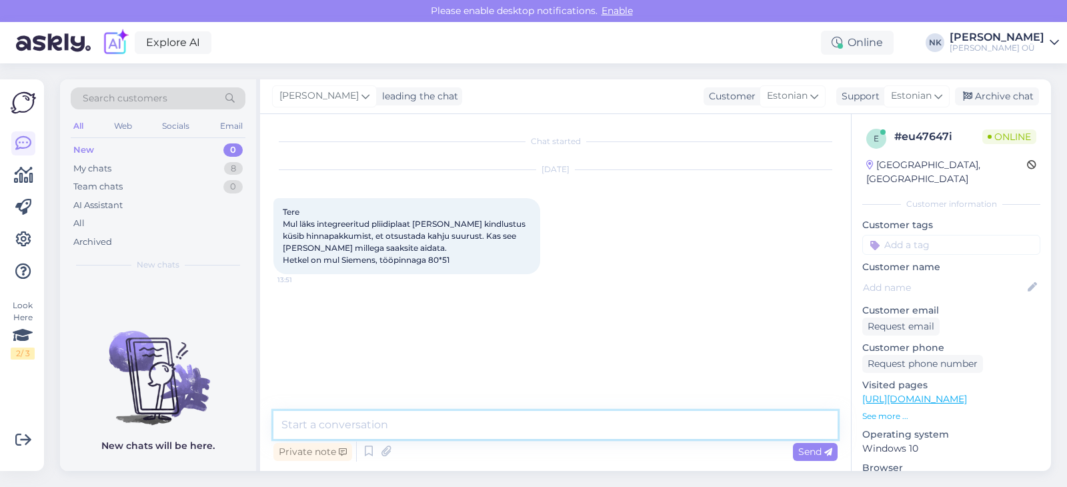
click at [459, 419] on textarea at bounding box center [556, 425] width 564 height 28
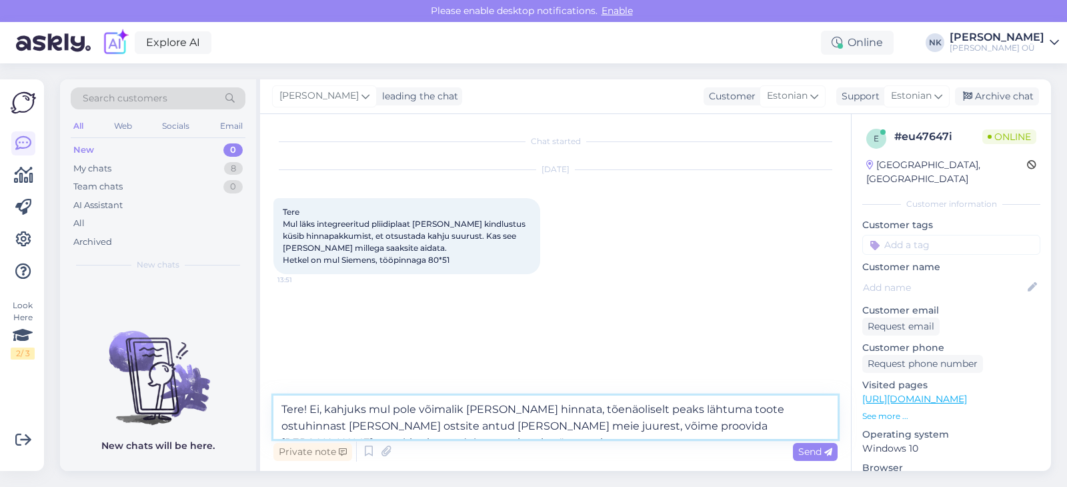
type textarea "Tere! Ei, kahjuks mul pole võimalik [PERSON_NAME] hinnata, tõenäoliselt peaks l…"
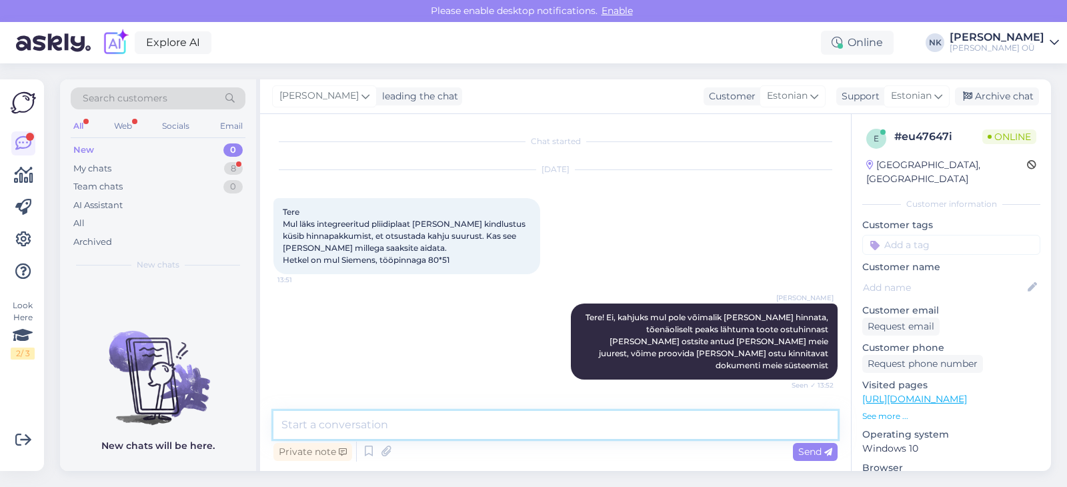
scroll to position [64, 0]
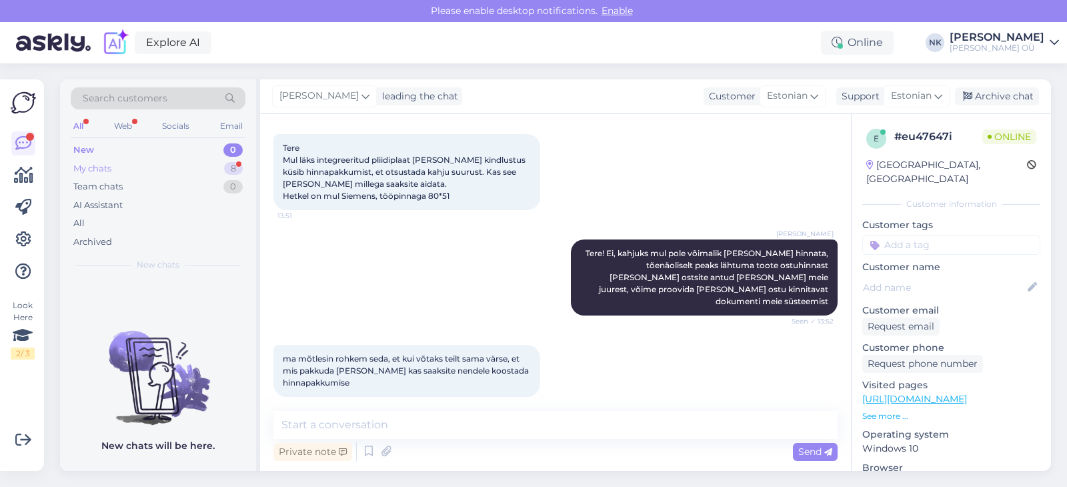
click at [161, 172] on div "My chats 8" at bounding box center [158, 168] width 175 height 19
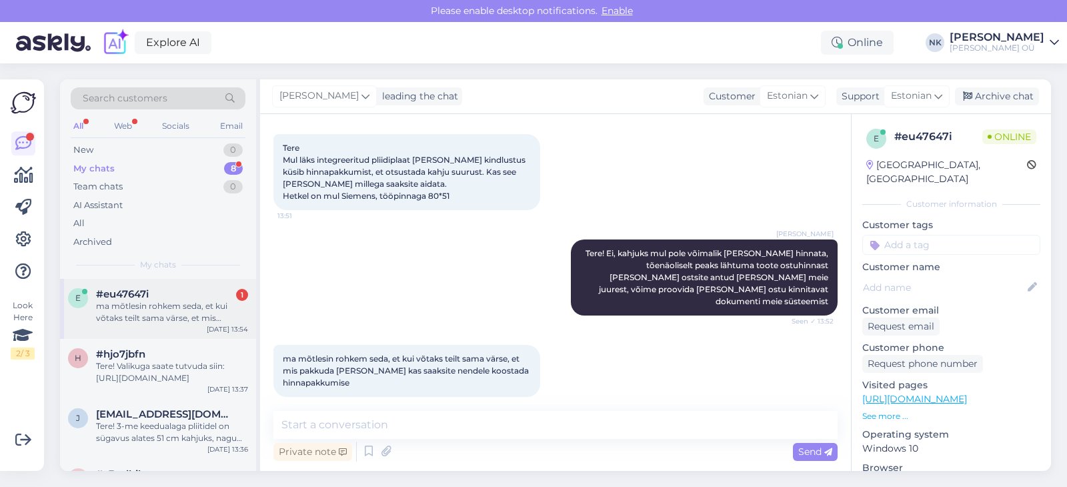
click at [143, 314] on div "ma mõtlesin rohkem seda, et kui võtaks teilt sama värse, et mis pakkuda [PERSON…" at bounding box center [172, 312] width 152 height 24
click at [474, 429] on textarea at bounding box center [556, 425] width 564 height 28
click at [347, 416] on textarea at bounding box center [556, 425] width 564 height 28
click at [356, 424] on textarea at bounding box center [556, 425] width 564 height 28
type textarea "S"
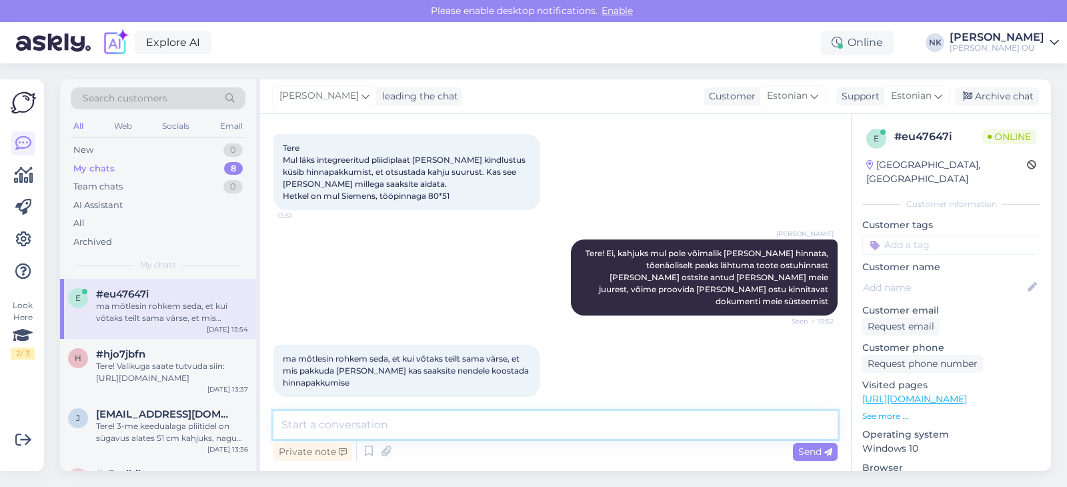
type textarea "T"
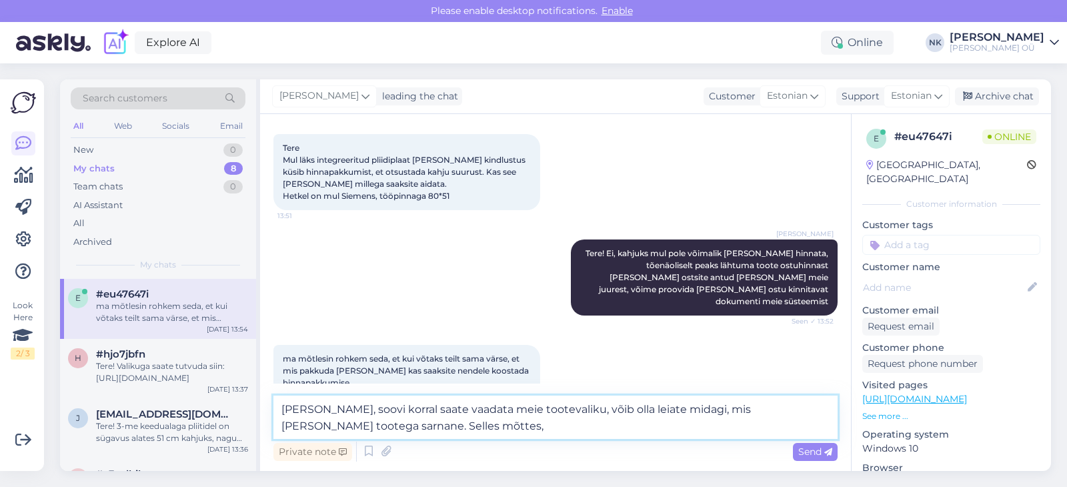
type textarea "[PERSON_NAME], soovi korral saate vaadata meie tootevaliku, võib olla leiate mi…"
drag, startPoint x: 372, startPoint y: 428, endPoint x: 256, endPoint y: 392, distance: 122.4
click at [274, 396] on textarea "[PERSON_NAME], soovi korral saate vaadata meie tootevaliku, võib olla leiate mi…" at bounding box center [556, 417] width 564 height 43
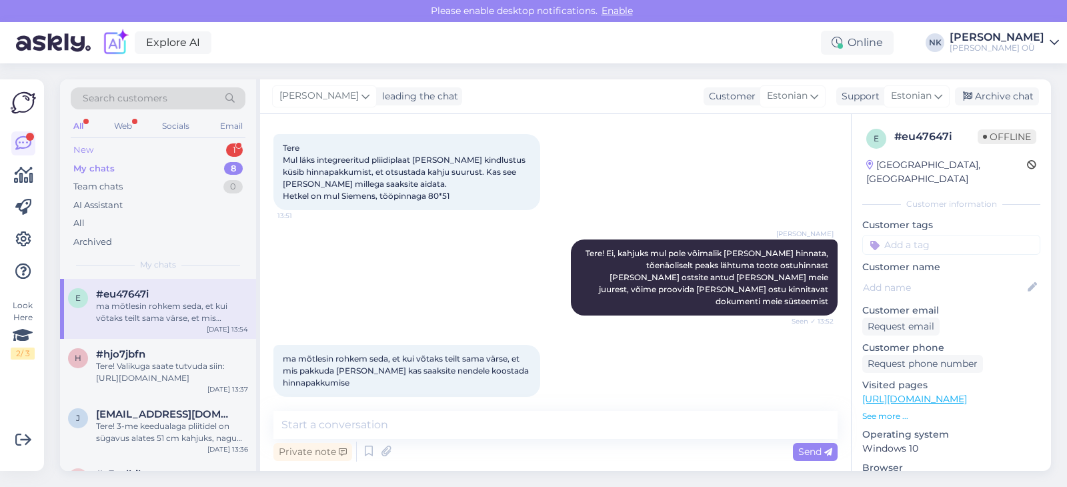
click at [181, 152] on div "New 1" at bounding box center [158, 150] width 175 height 19
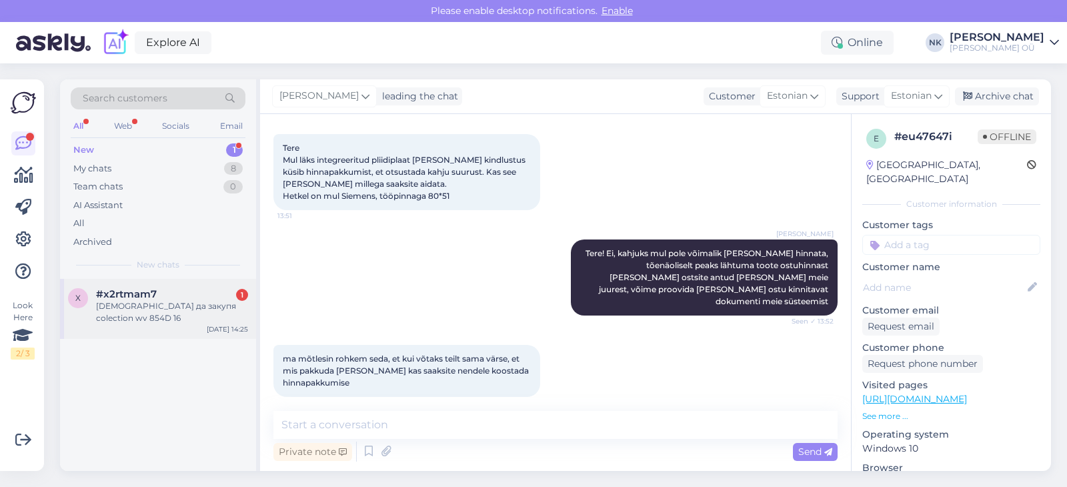
click at [163, 299] on div "#x2rtmam7 1" at bounding box center [172, 294] width 152 height 12
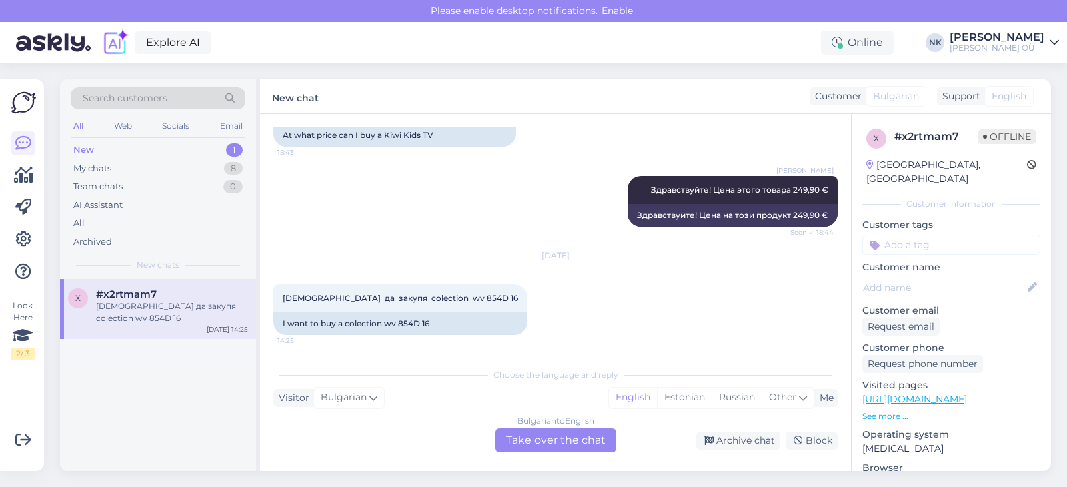
scroll to position [102, 0]
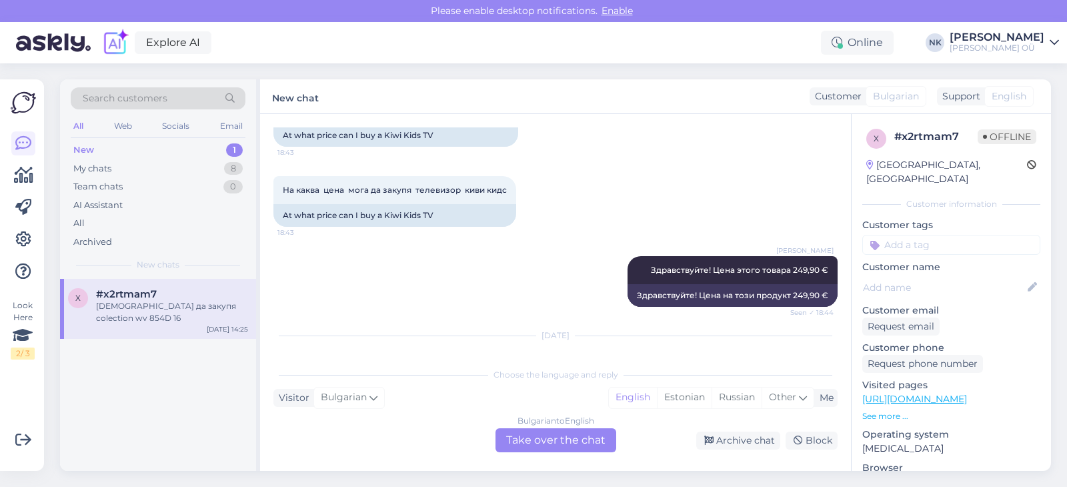
click at [949, 393] on link "[URL][DOMAIN_NAME]" at bounding box center [915, 399] width 105 height 12
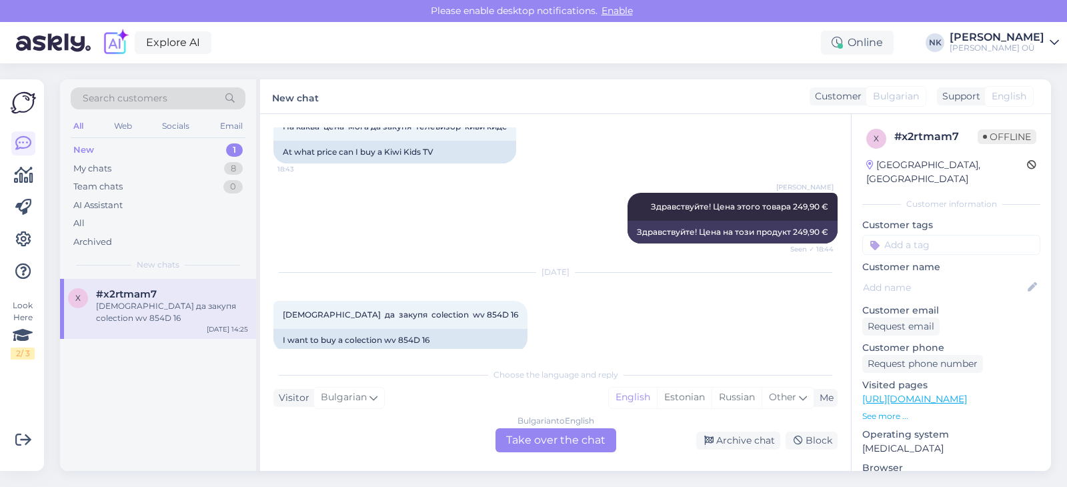
scroll to position [182, 0]
